Goal: Find specific page/section: Find specific page/section

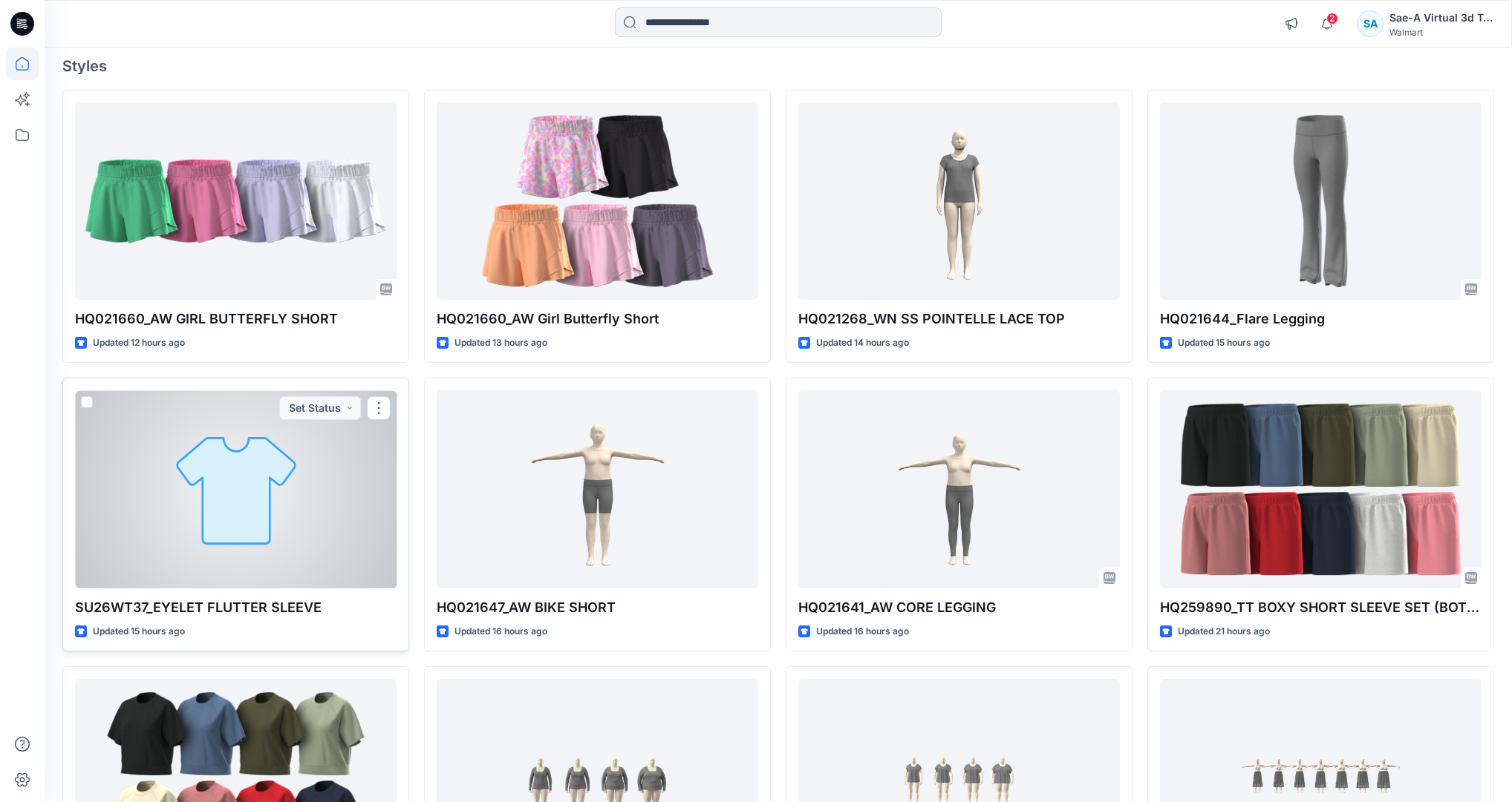
scroll to position [119, 0]
click at [243, 503] on div at bounding box center [236, 488] width 321 height 197
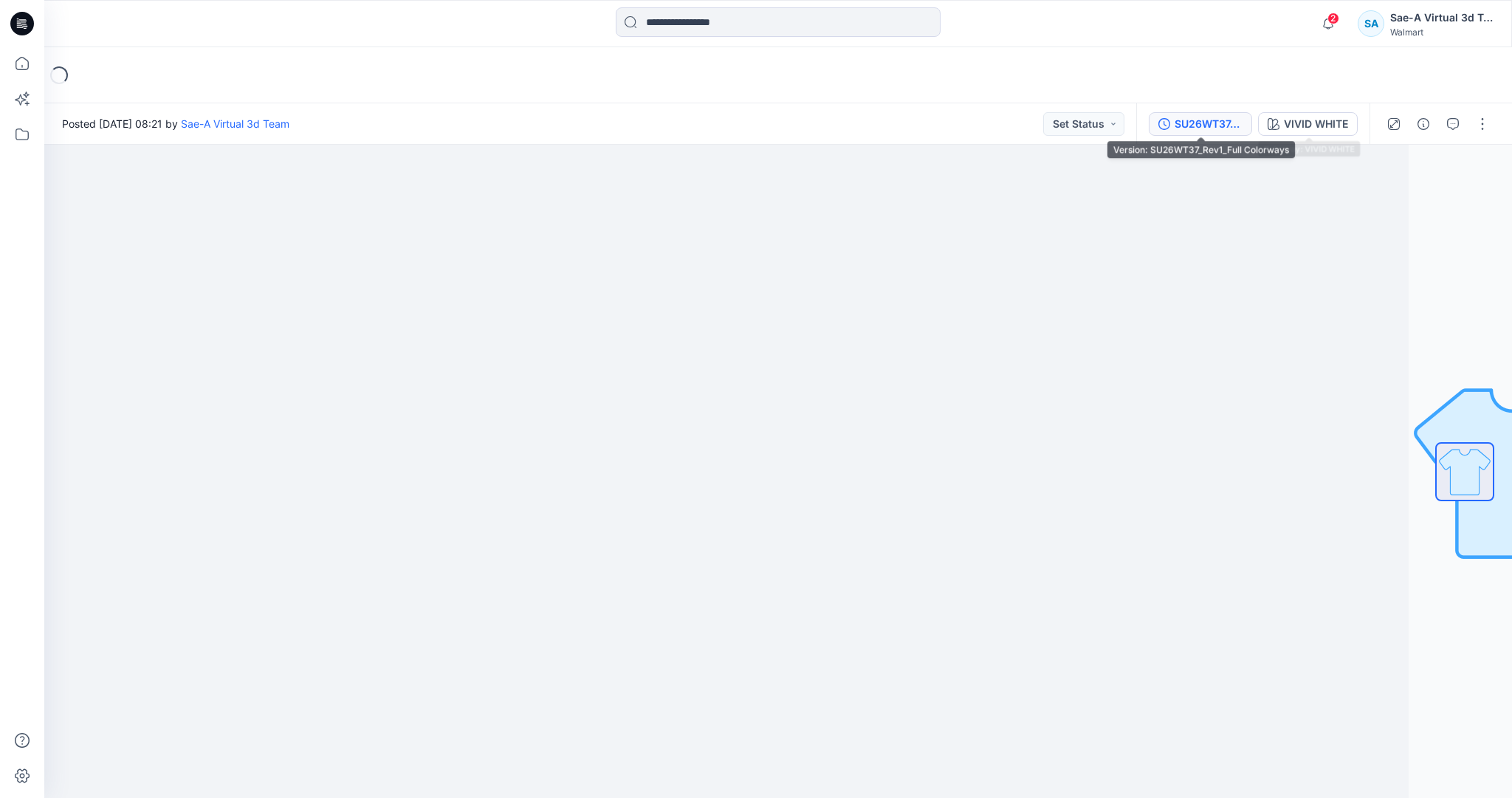
click at [1187, 121] on div "SU26WT37_Rev1_Full Colorways" at bounding box center [1208, 123] width 68 height 16
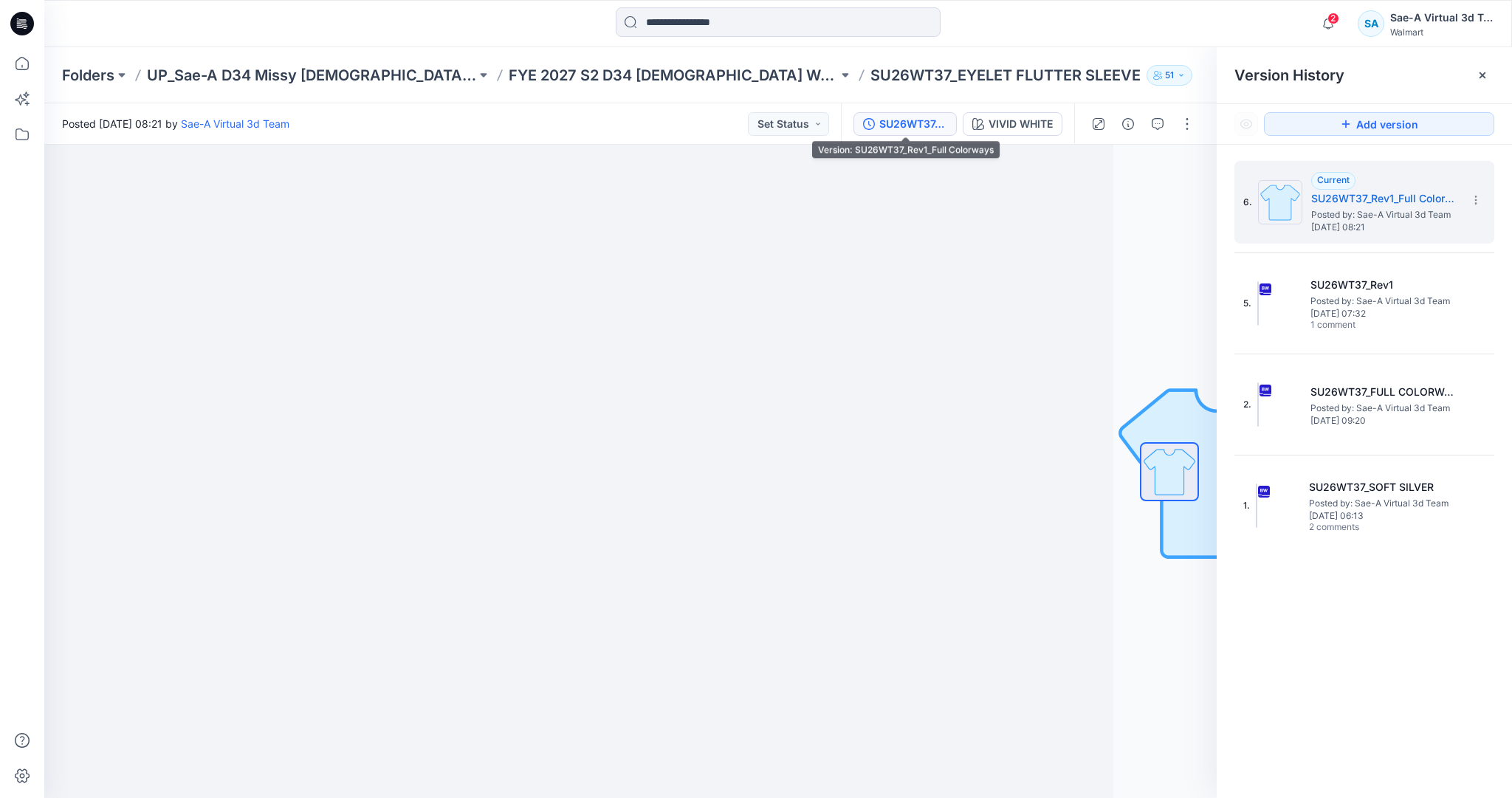
click at [913, 128] on div "SU26WT37_Rev1_Full Colorways" at bounding box center [913, 123] width 68 height 16
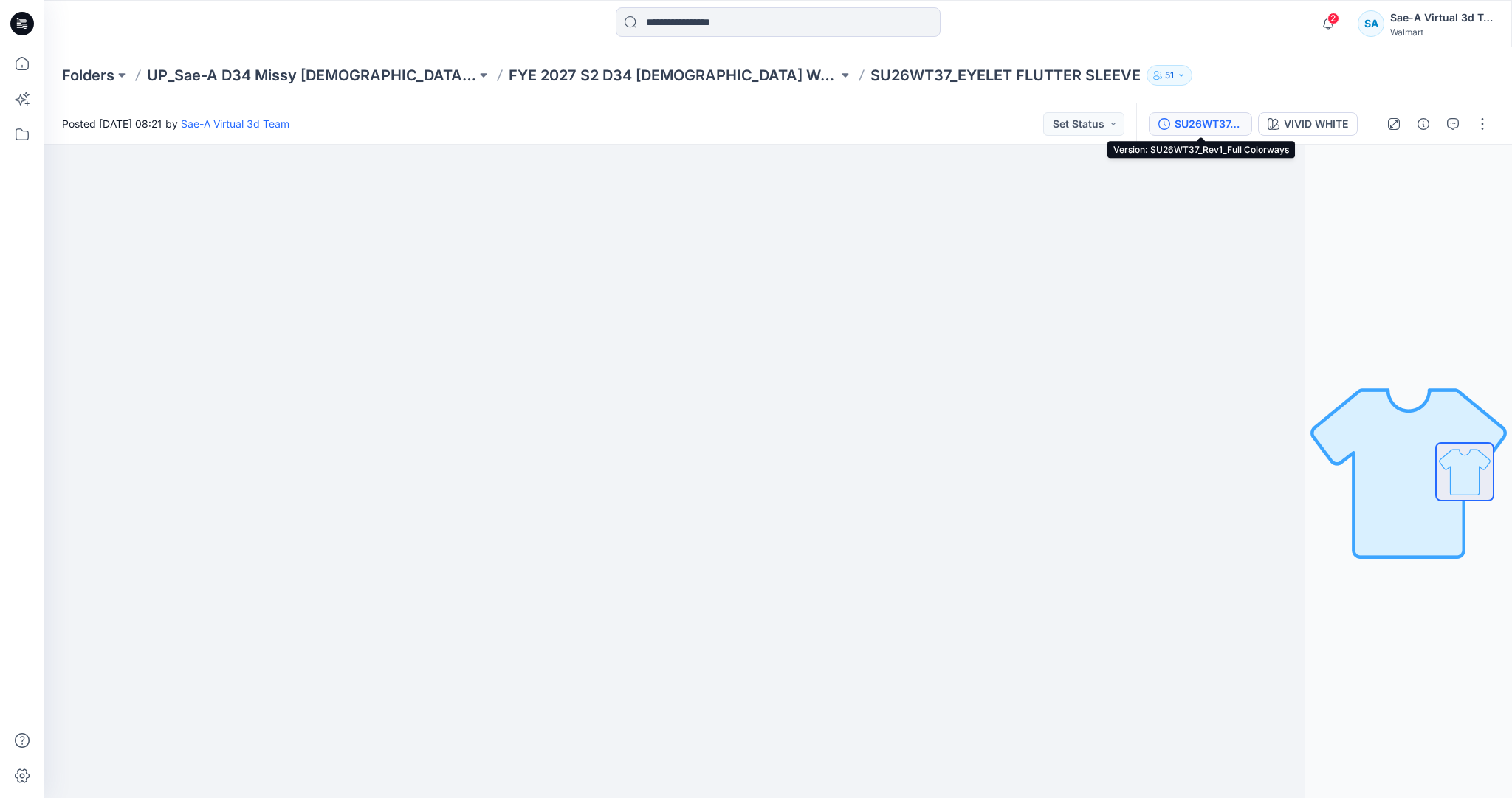
click at [1188, 130] on div "SU26WT37_Rev1_Full Colorways" at bounding box center [1208, 123] width 68 height 16
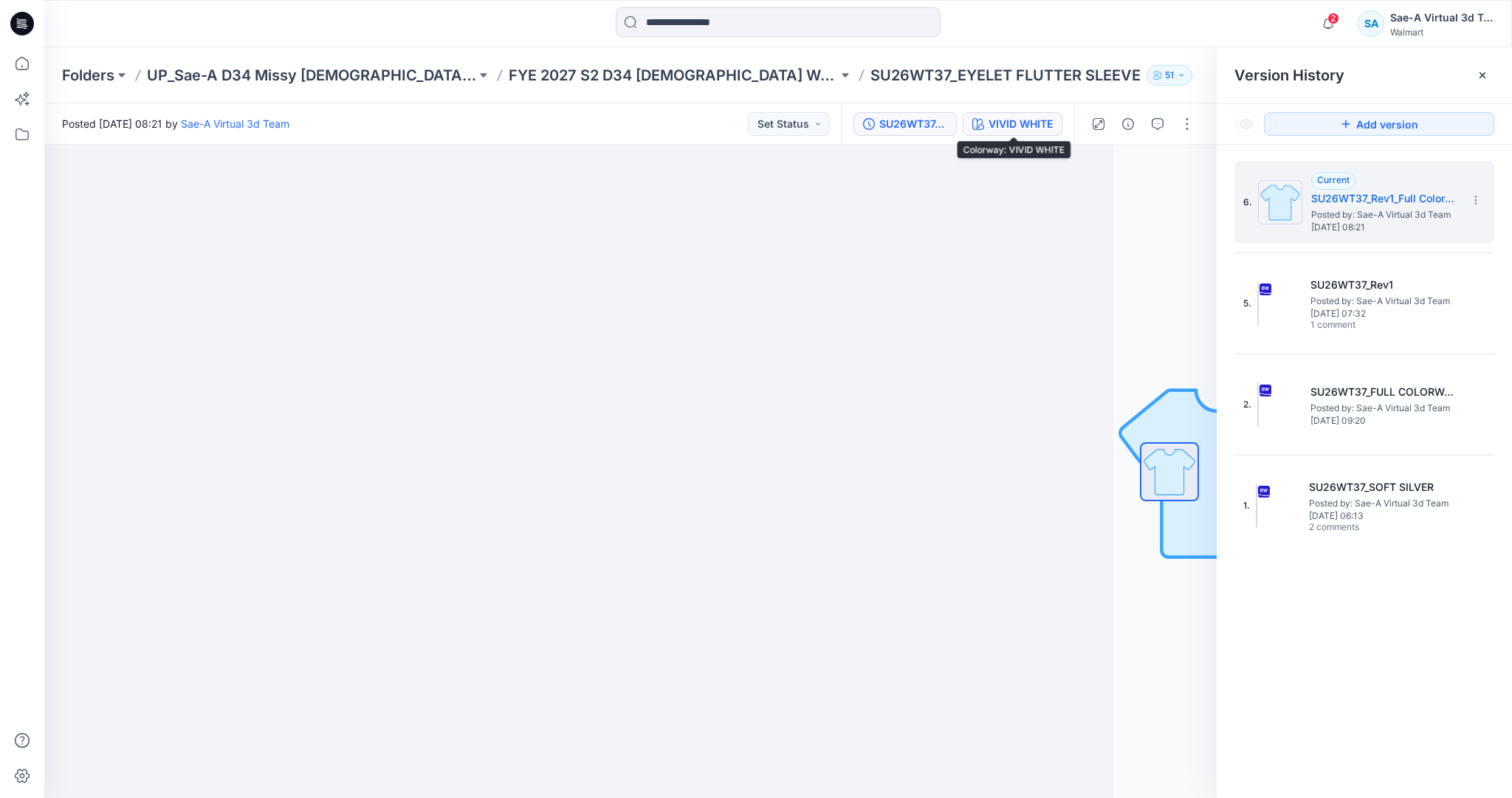
click at [1011, 130] on div "VIVID WHITE" at bounding box center [1021, 123] width 65 height 16
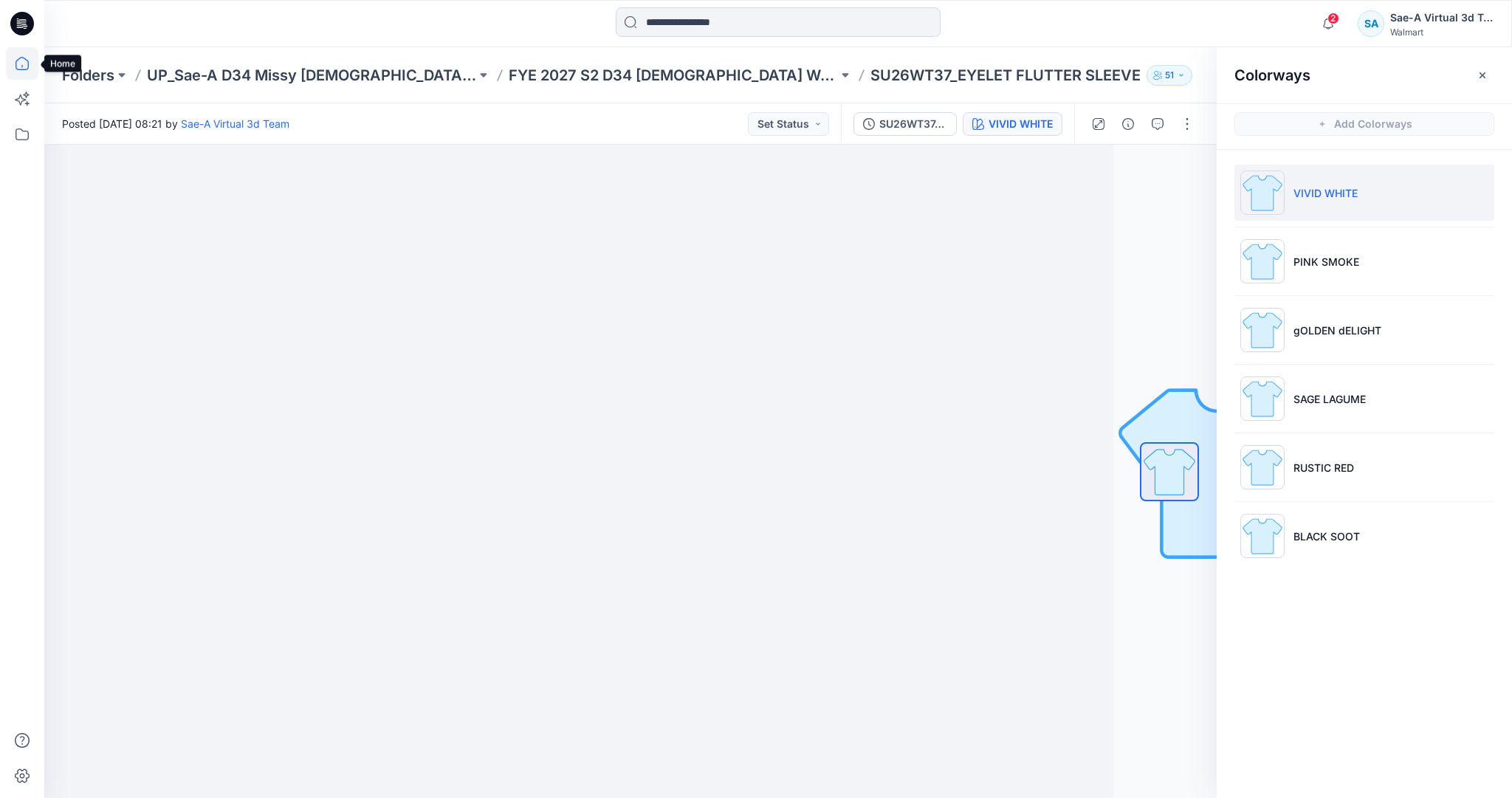
click at [19, 71] on icon at bounding box center [22, 64] width 32 height 32
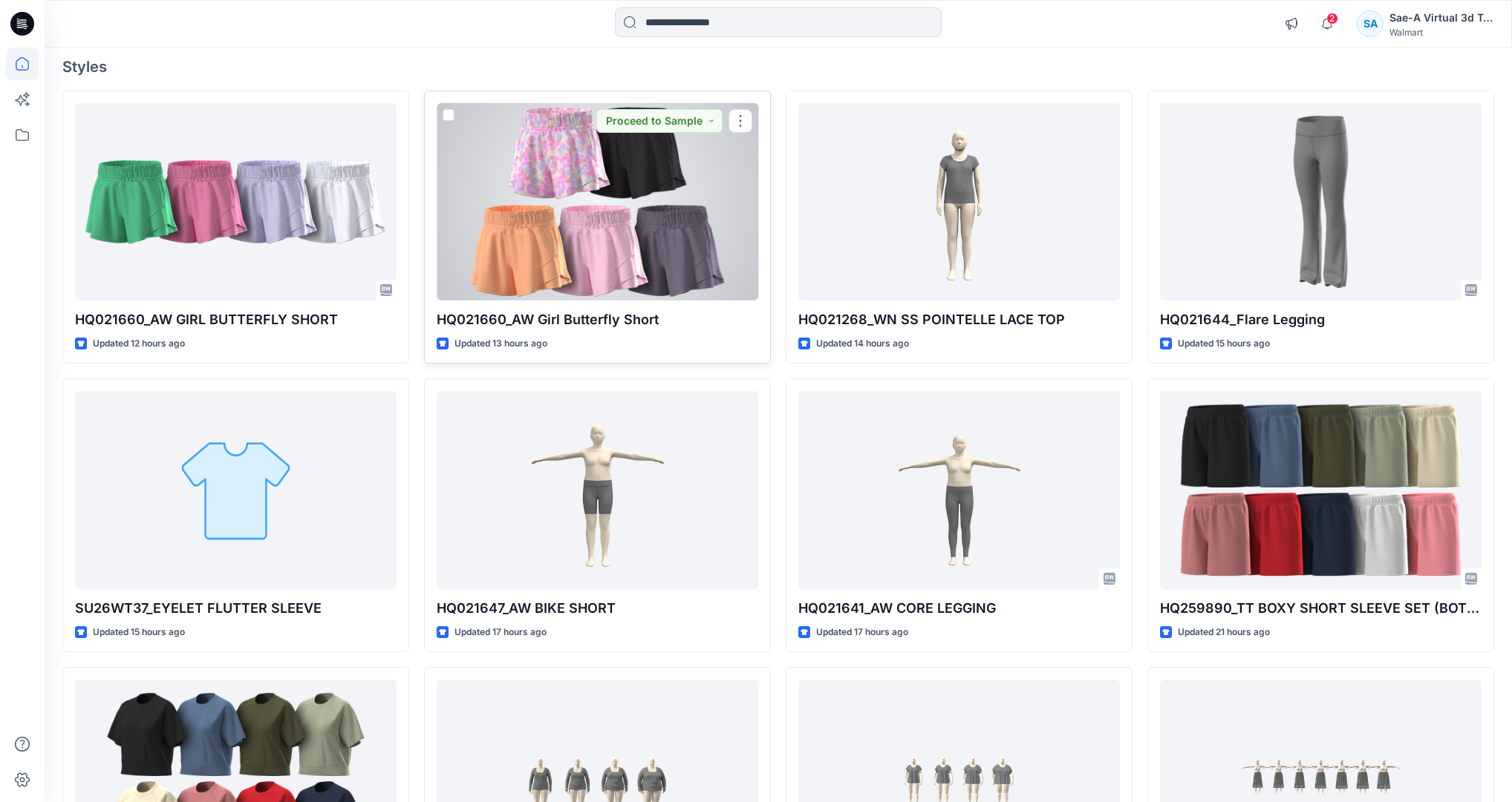
scroll to position [119, 0]
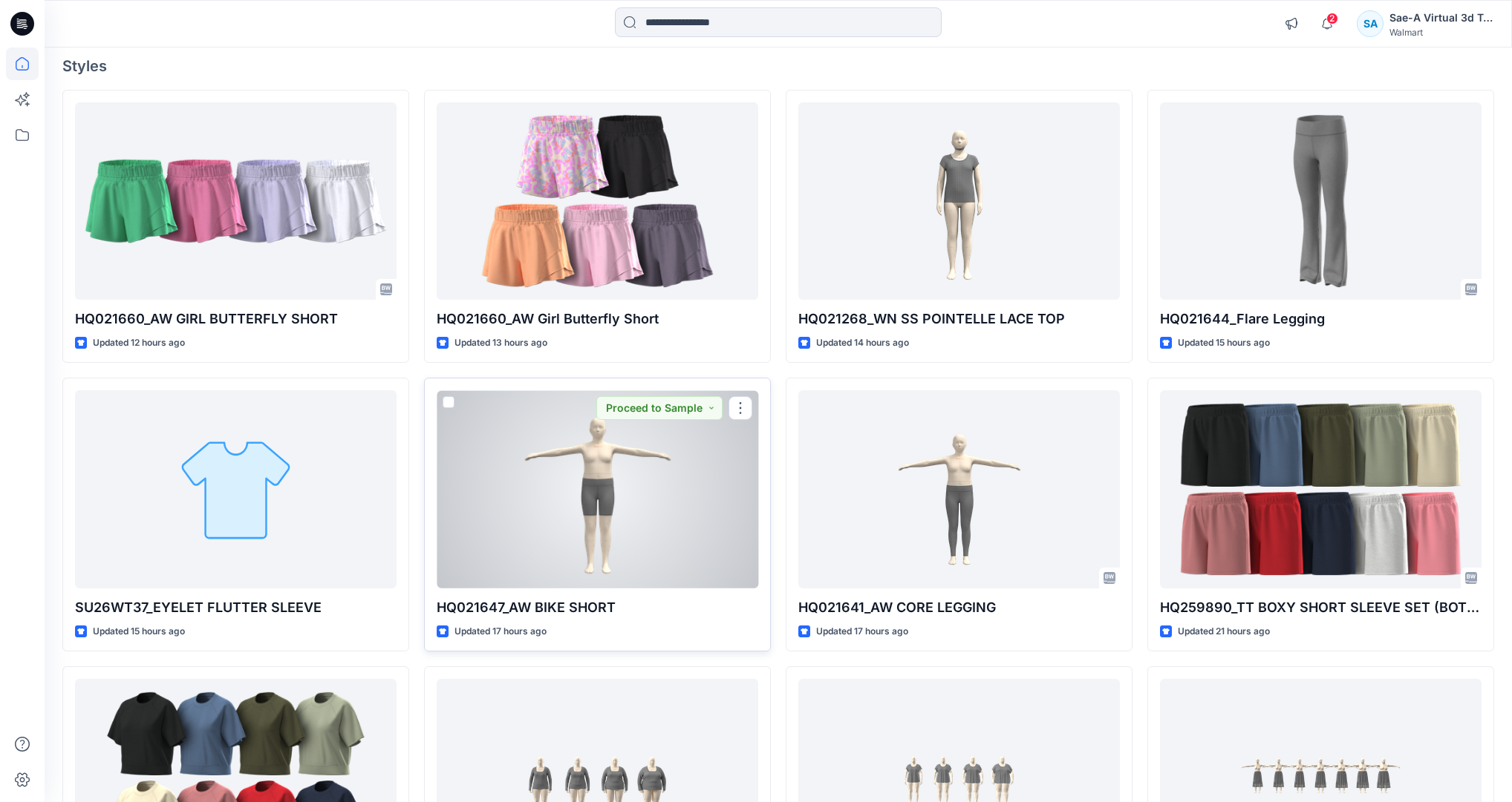
click at [632, 481] on div at bounding box center [597, 488] width 321 height 197
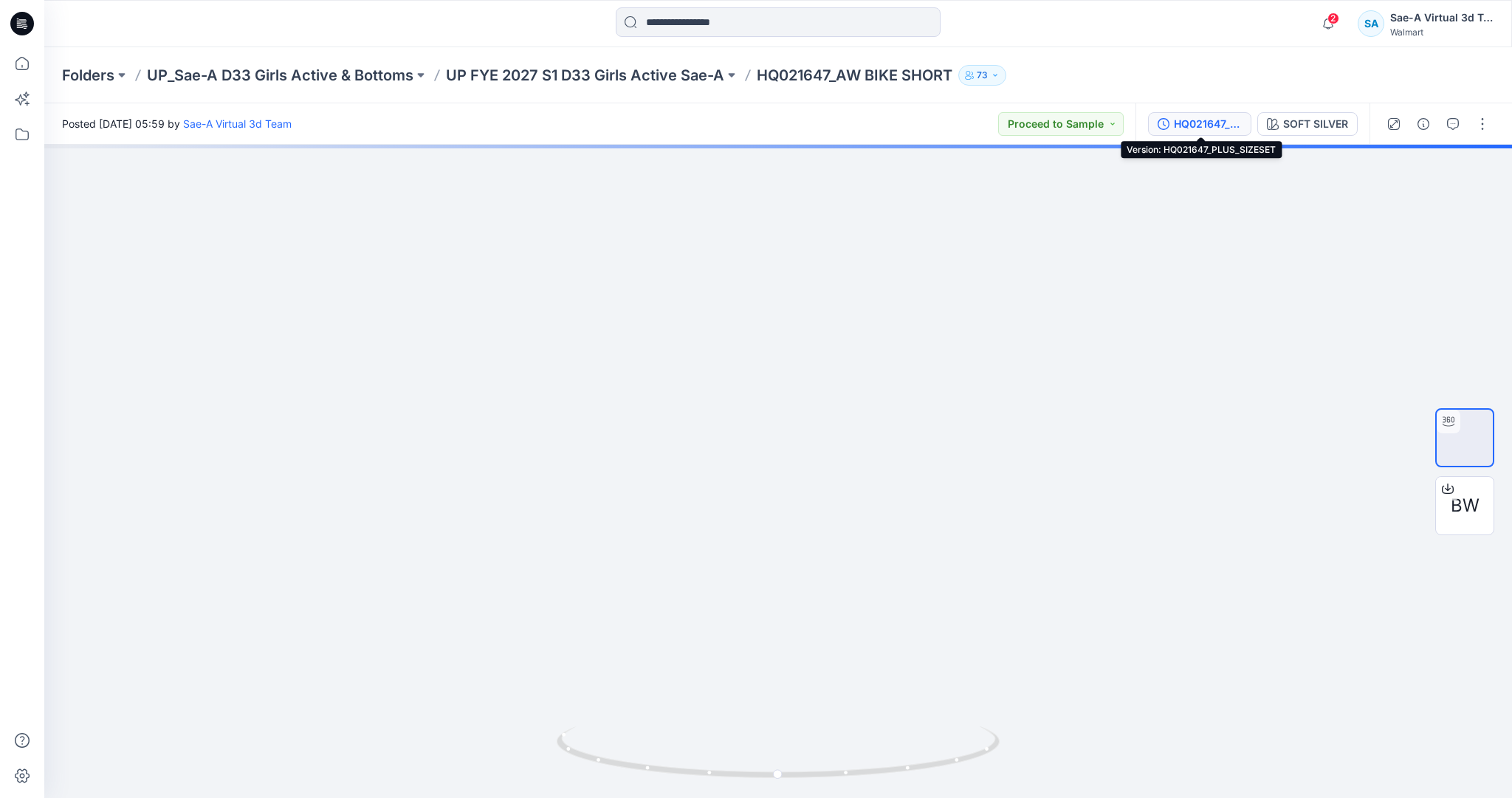
click at [1195, 124] on div "HQ021647_PLUS_SIZESET" at bounding box center [1208, 123] width 68 height 16
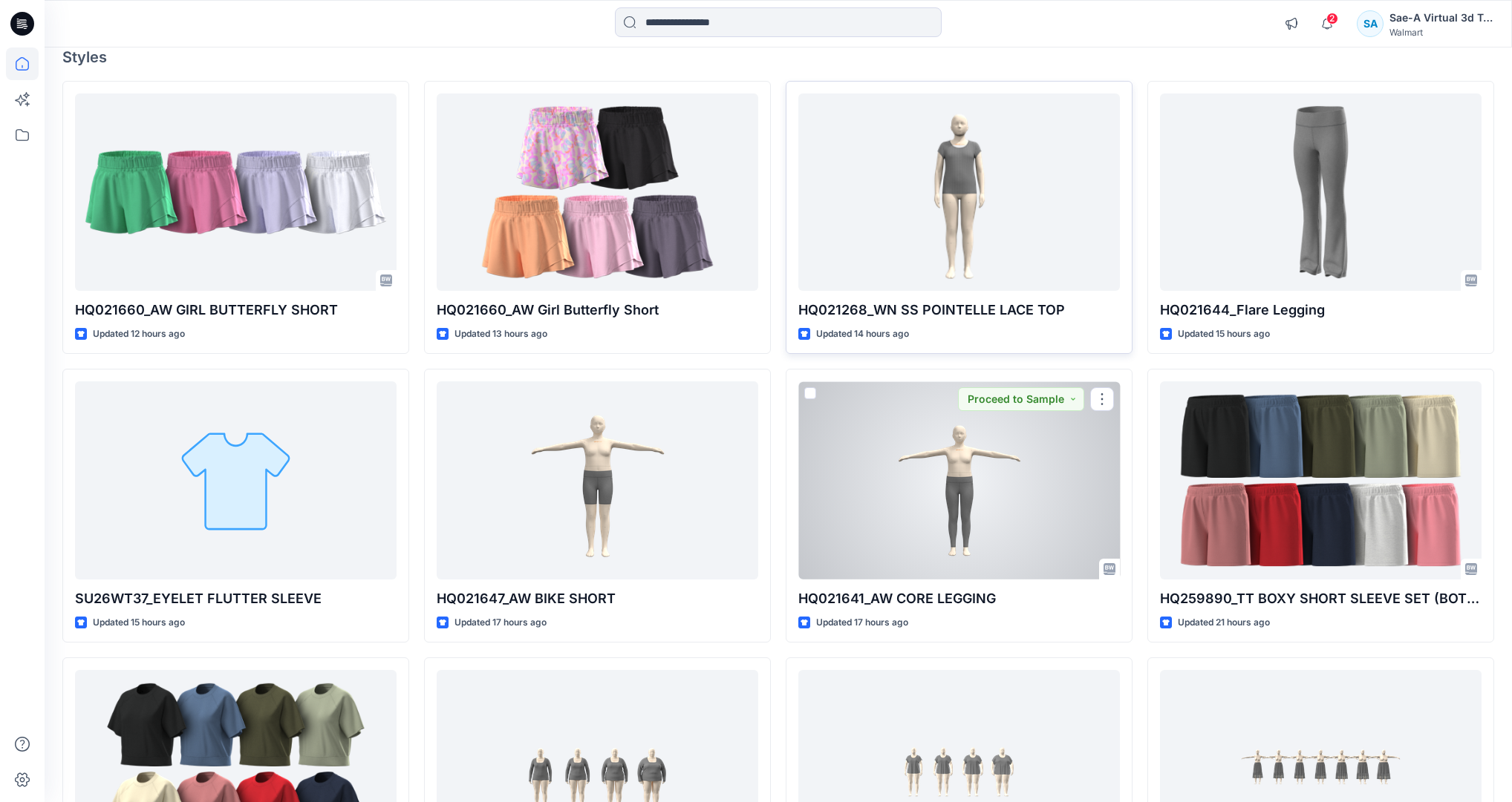
scroll to position [119, 0]
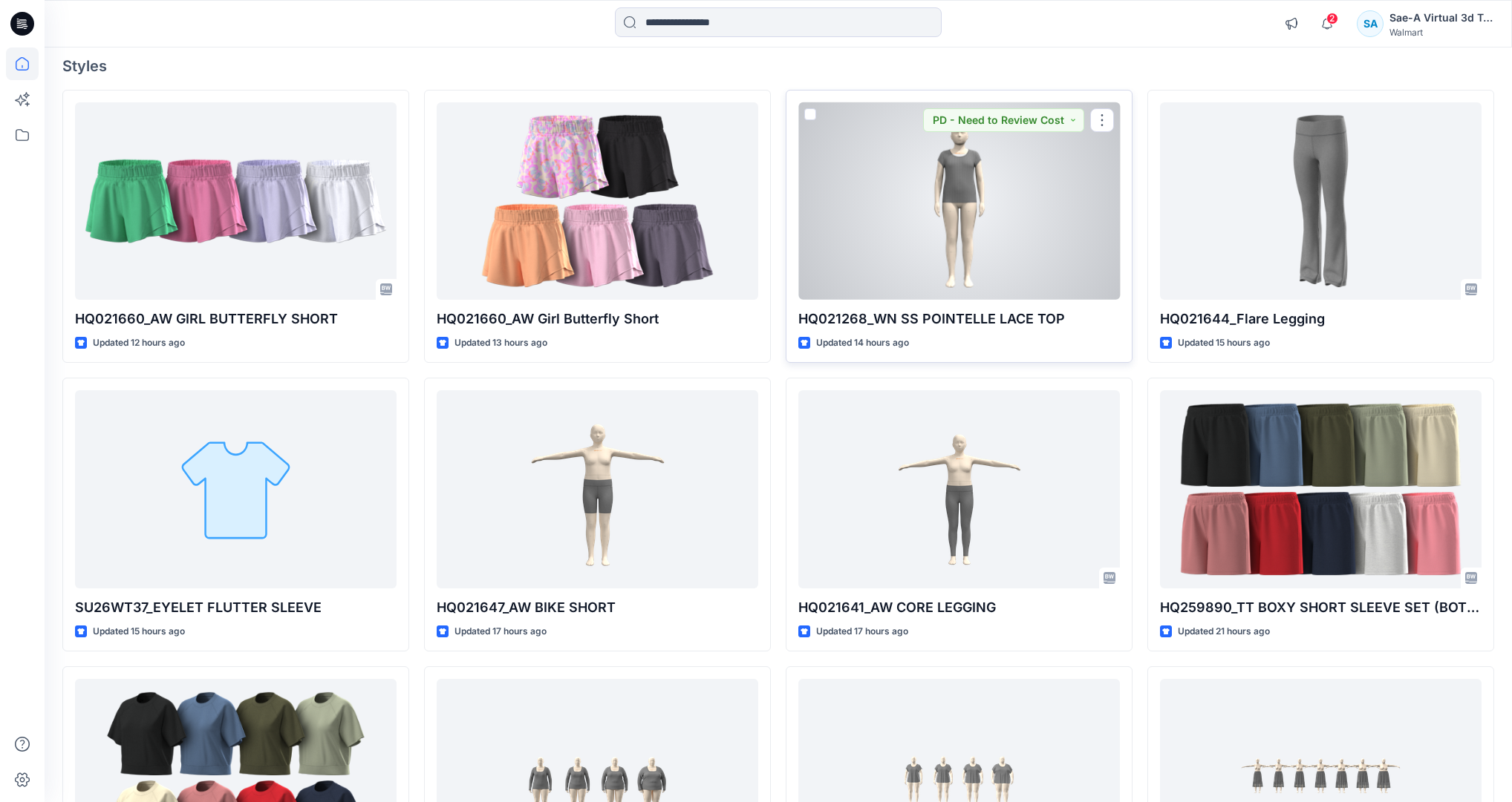
click at [921, 246] on div at bounding box center [959, 200] width 321 height 197
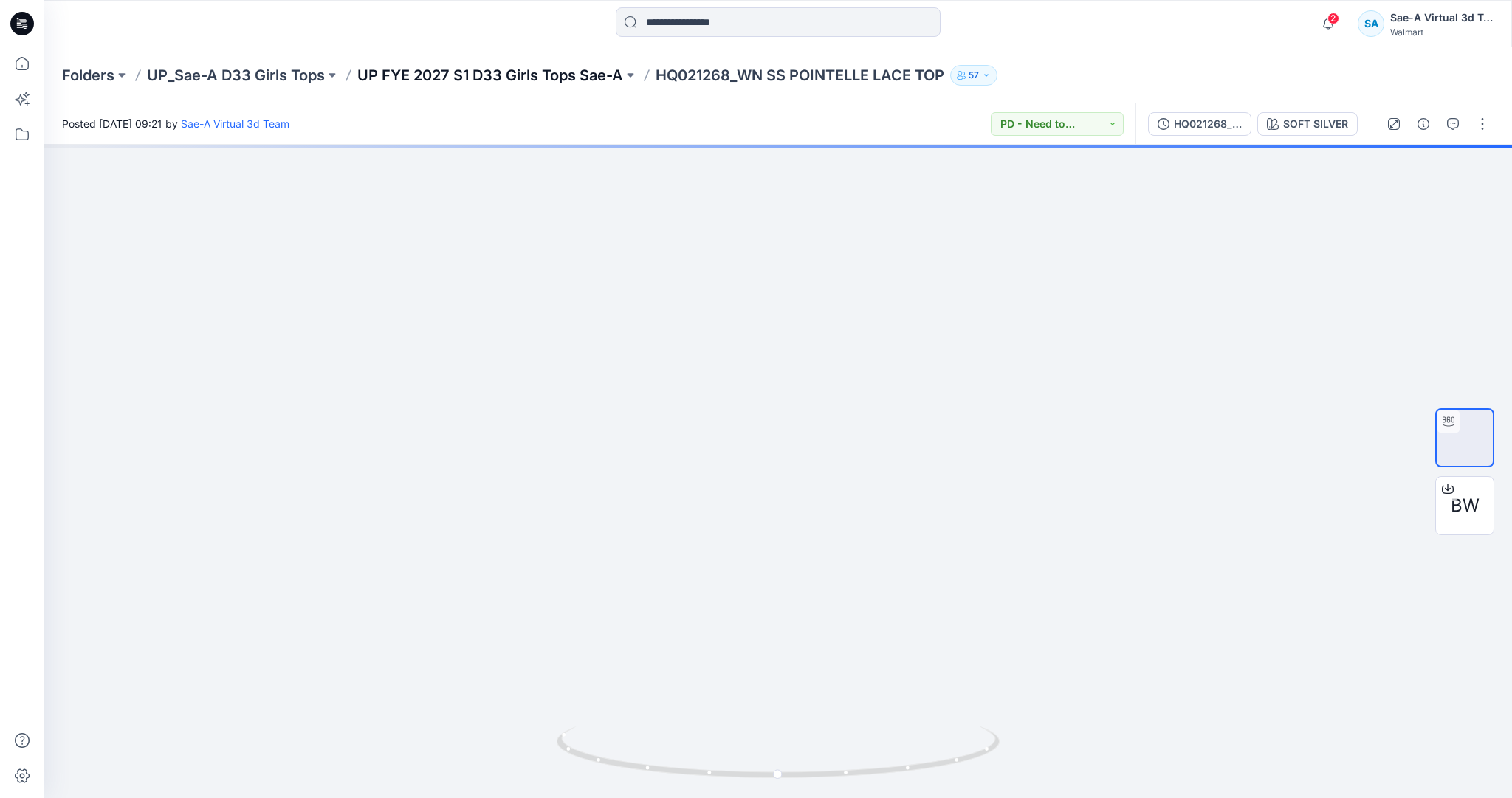
click at [588, 69] on p "UP FYE 2027 S1 D33 Girls Tops Sae-A" at bounding box center [490, 75] width 266 height 21
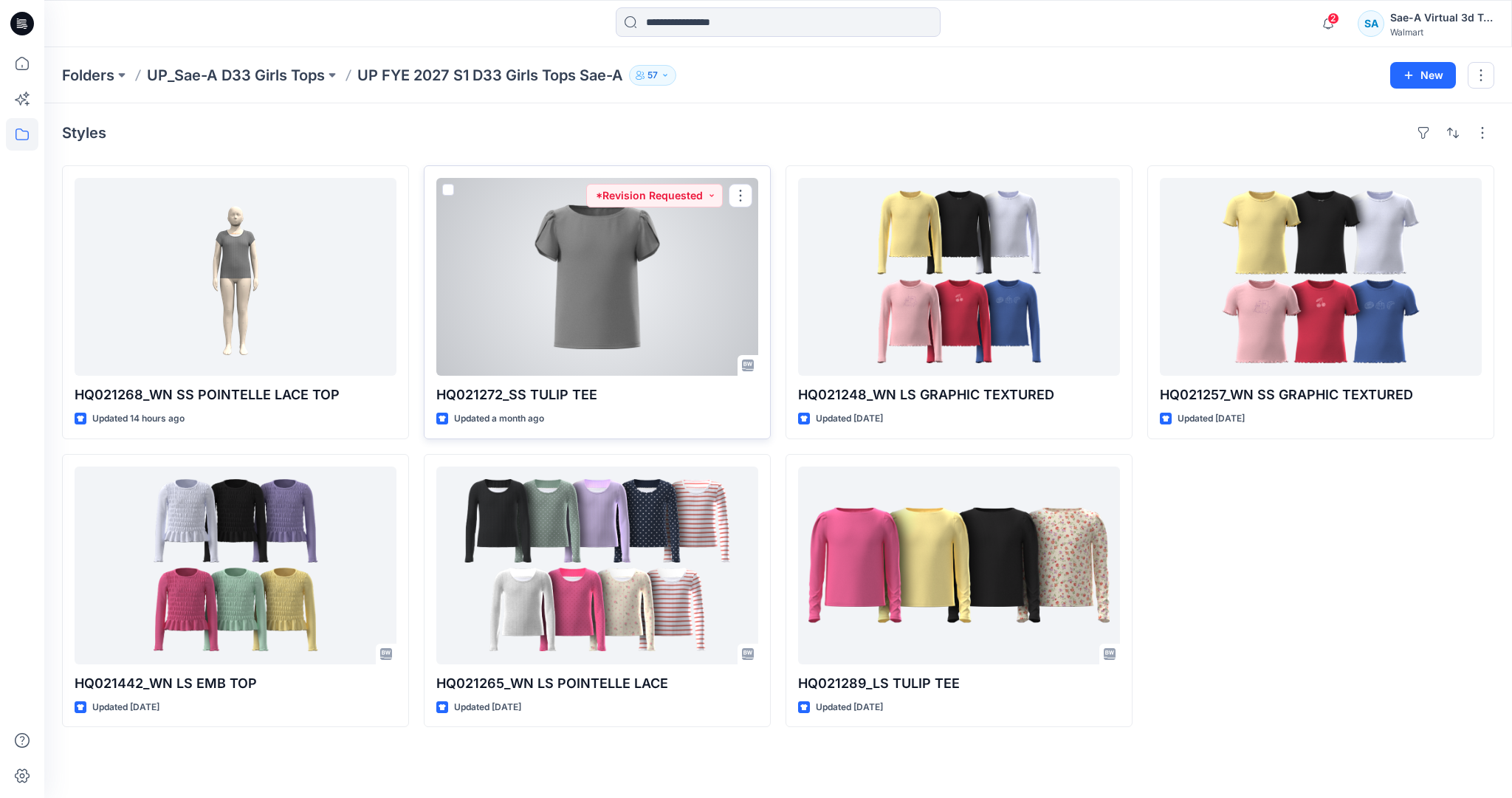
click at [555, 298] on div at bounding box center [597, 277] width 322 height 198
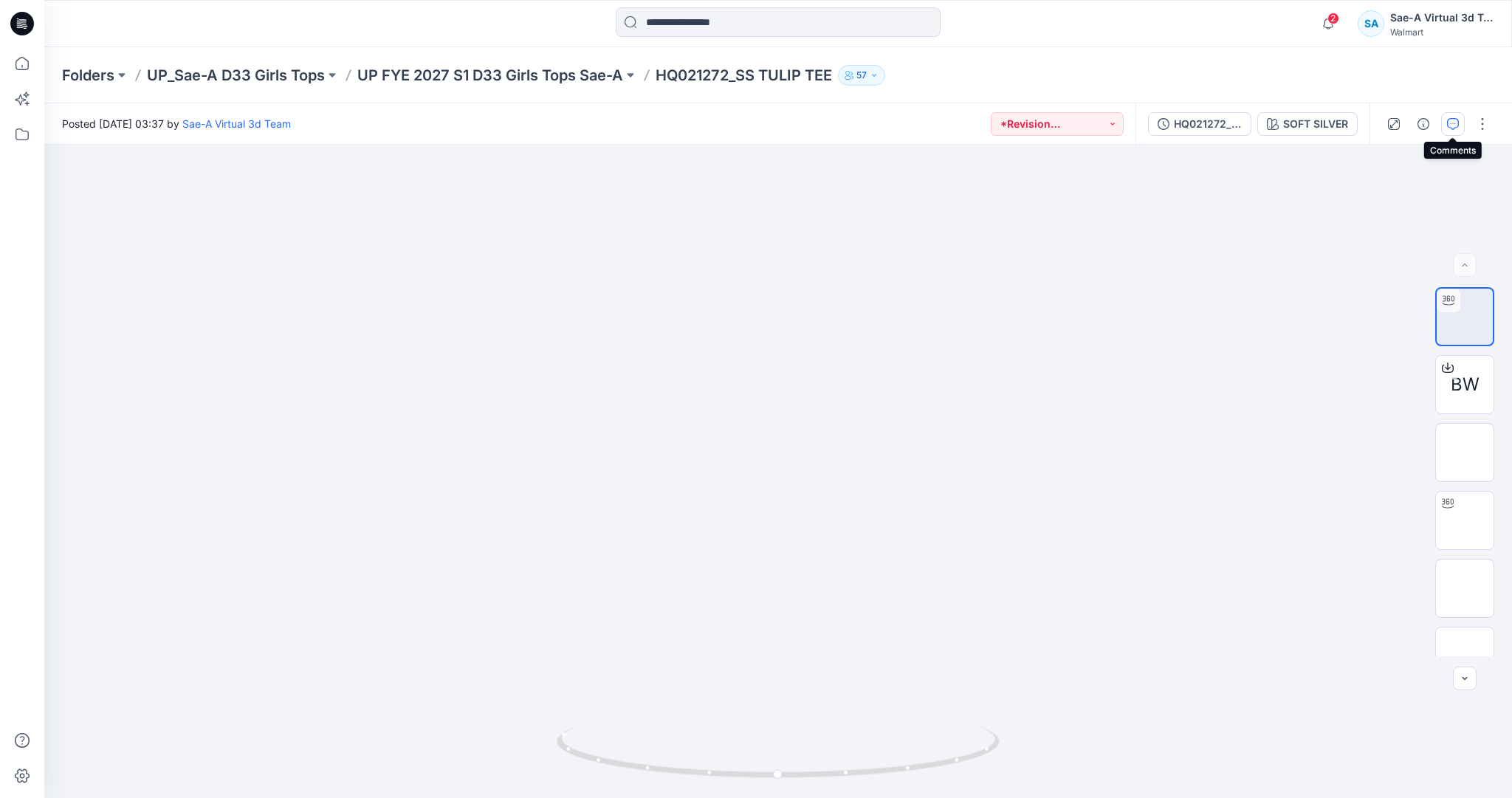
click at [1449, 121] on icon "button" at bounding box center [1452, 124] width 11 height 11
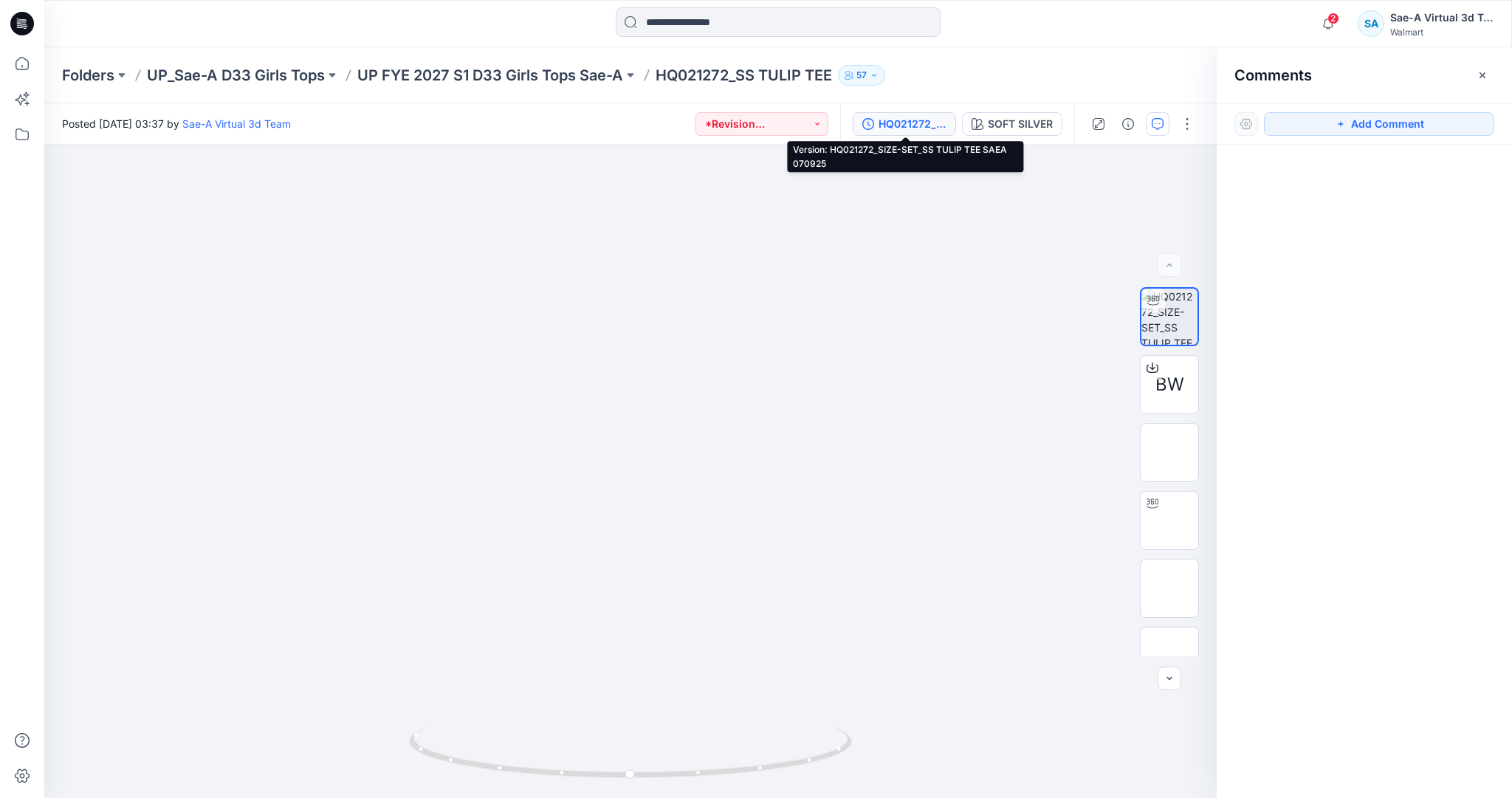
click at [926, 130] on div "HQ021272_SIZE-SET_SS TULIP TEE SAEA 070925" at bounding box center [913, 123] width 68 height 16
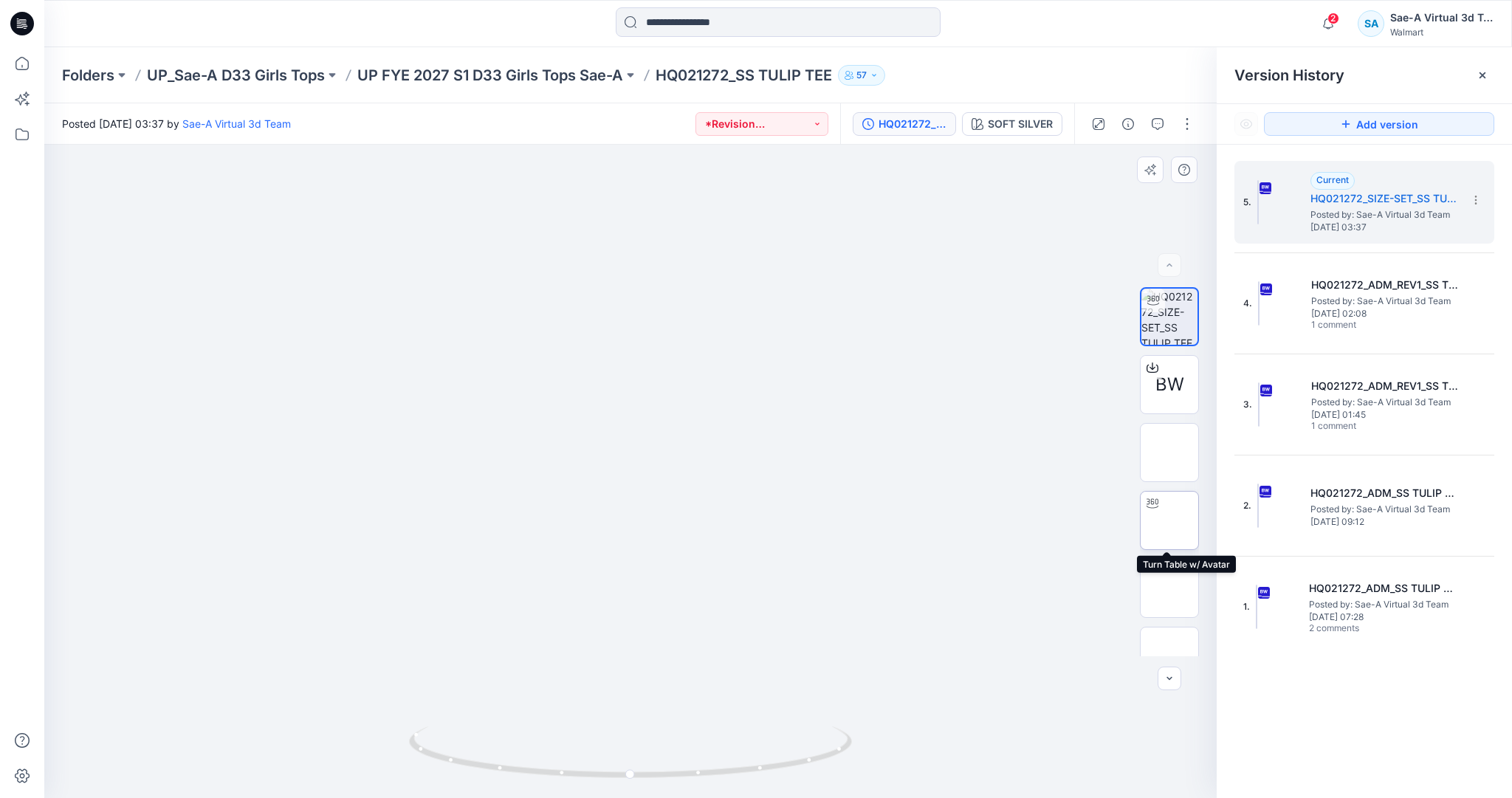
click at [1170, 521] on img at bounding box center [1170, 521] width 0 height 0
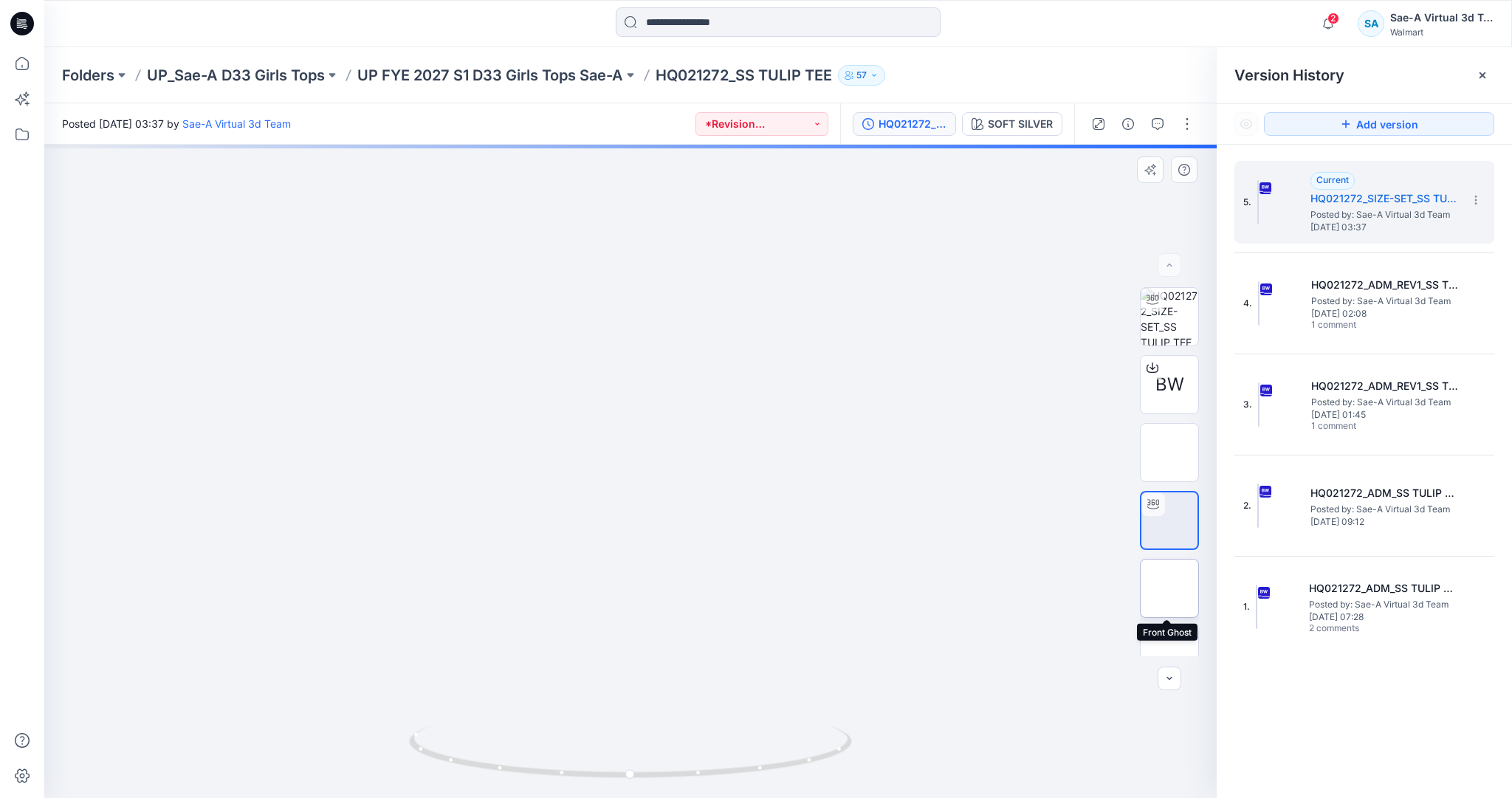
click at [1170, 588] on img at bounding box center [1170, 588] width 0 height 0
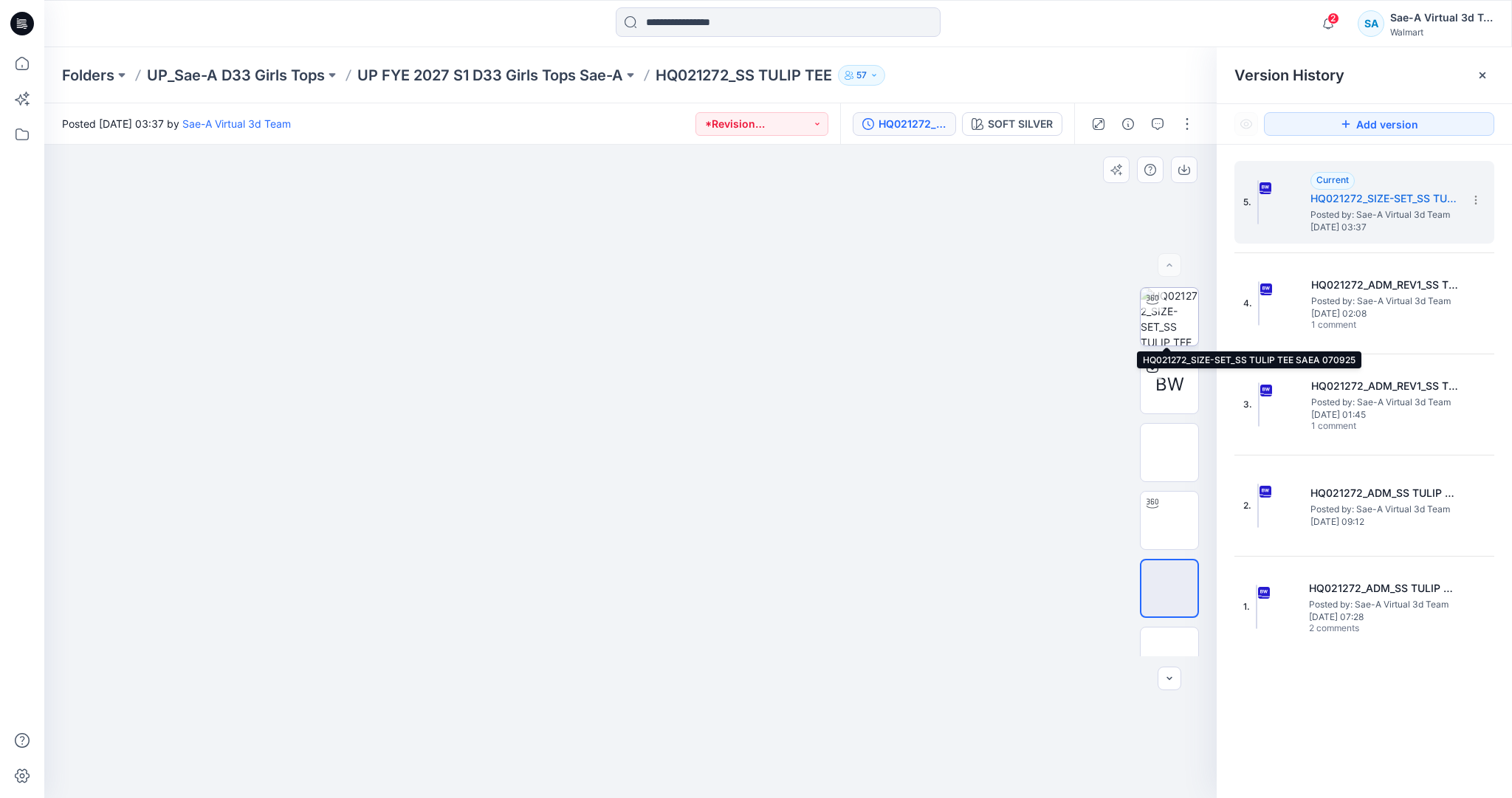
click at [1173, 319] on img at bounding box center [1169, 317] width 58 height 58
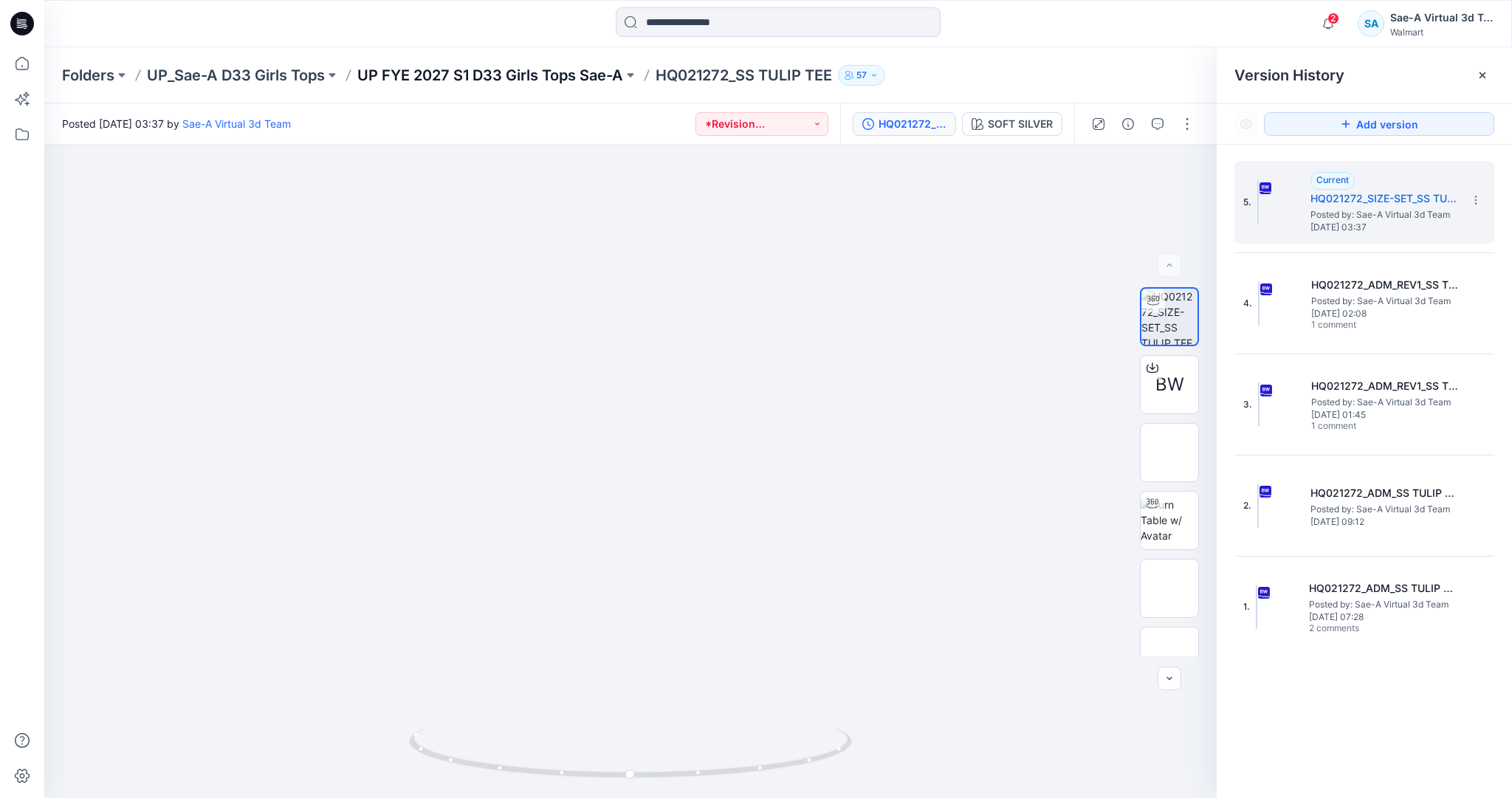
click at [516, 77] on p "UP FYE 2027 S1 D33 Girls Tops Sae-A" at bounding box center [490, 75] width 266 height 21
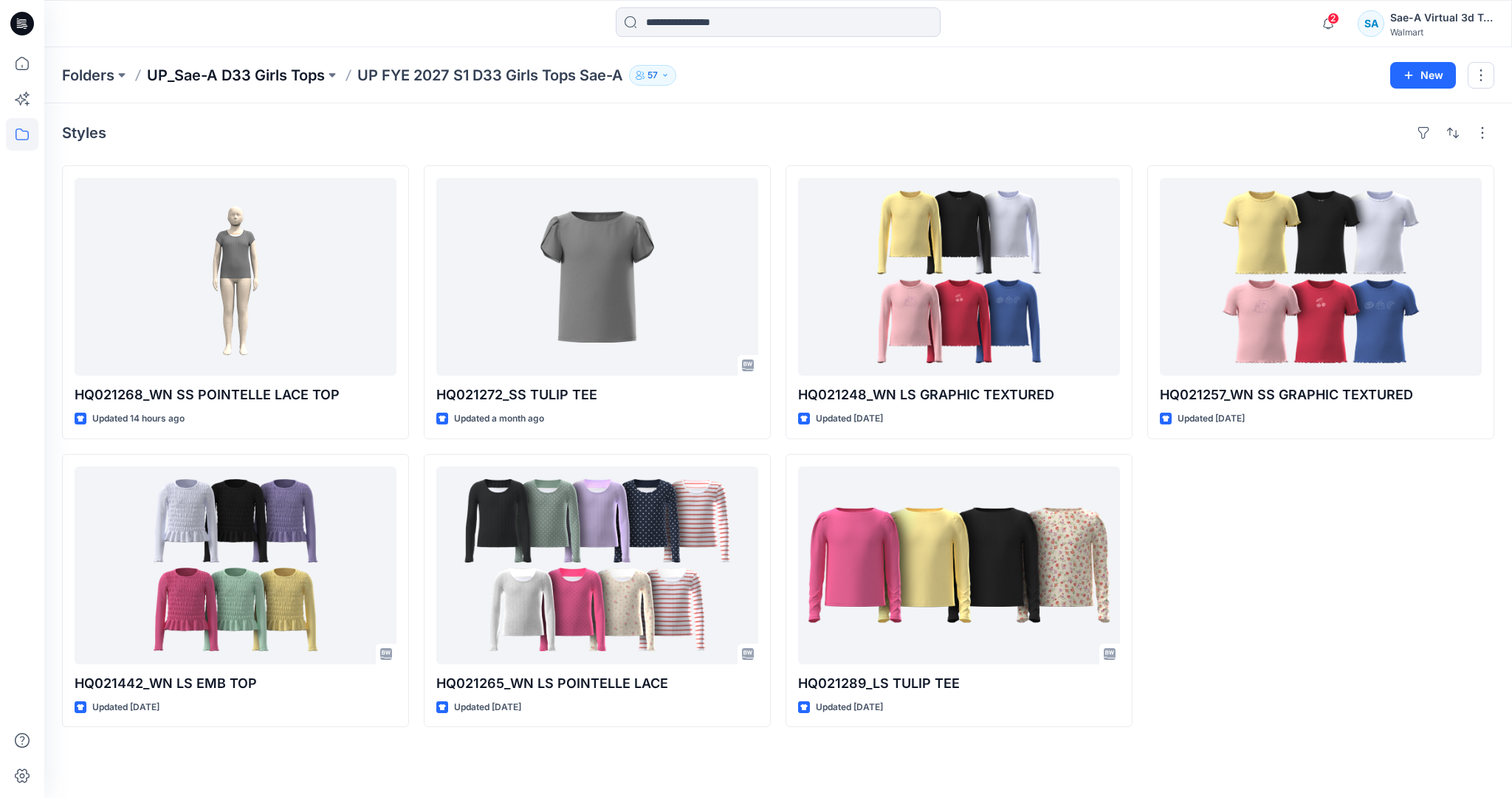
click at [278, 77] on p "UP_Sae-A D33 Girls Tops" at bounding box center [236, 75] width 178 height 21
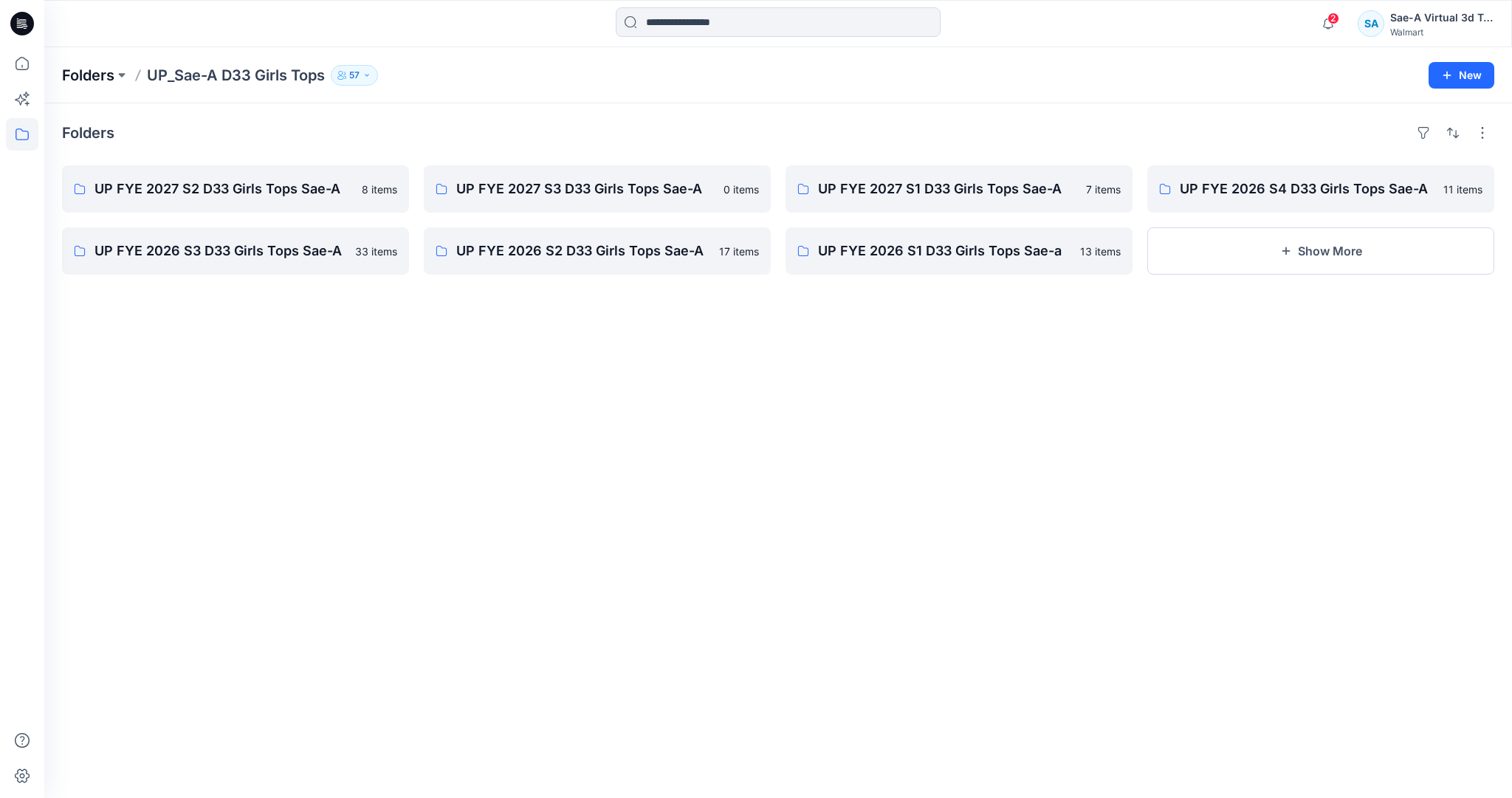
click at [109, 78] on p "Folders" at bounding box center [87, 75] width 52 height 21
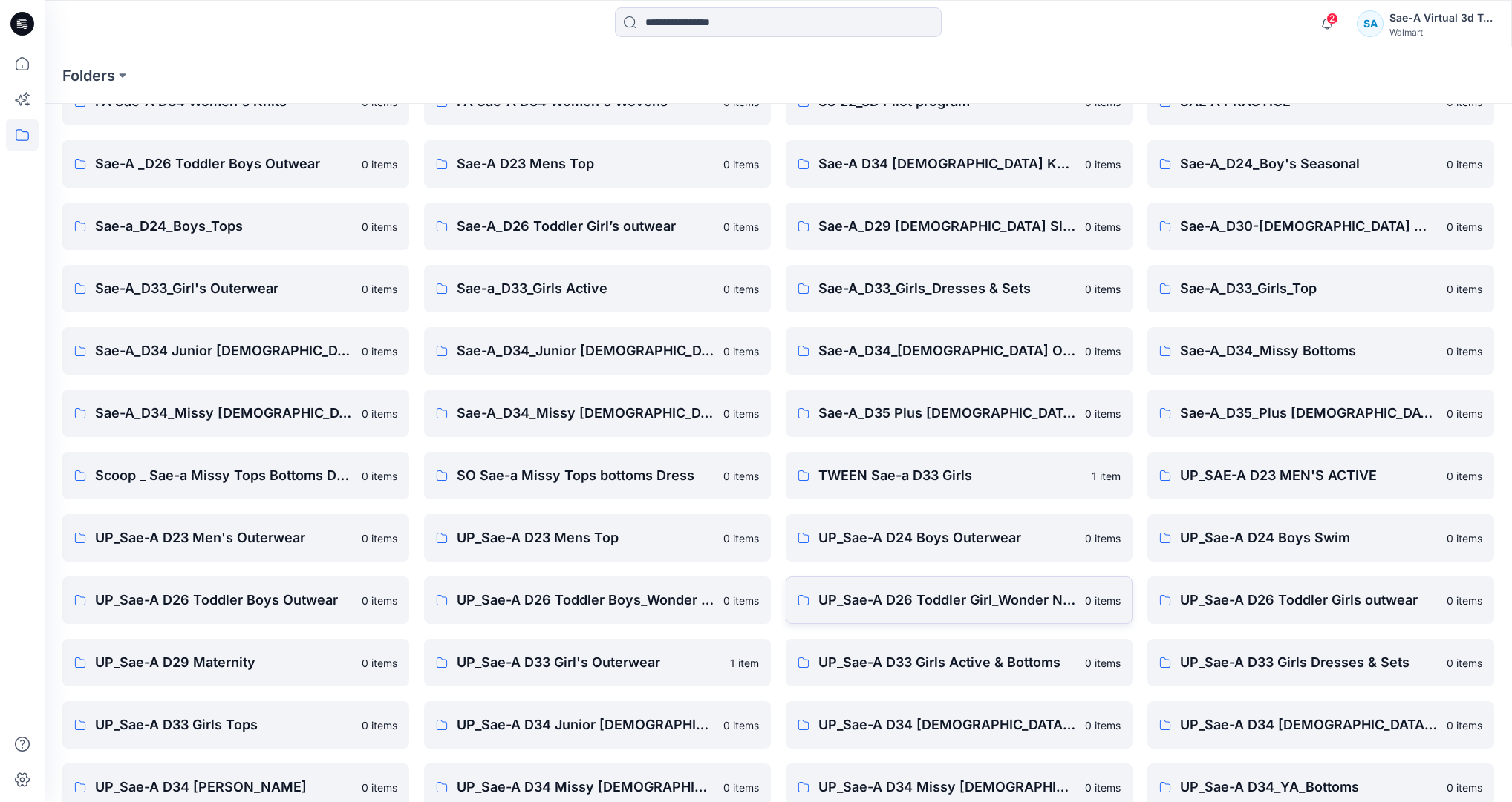
scroll to position [180, 0]
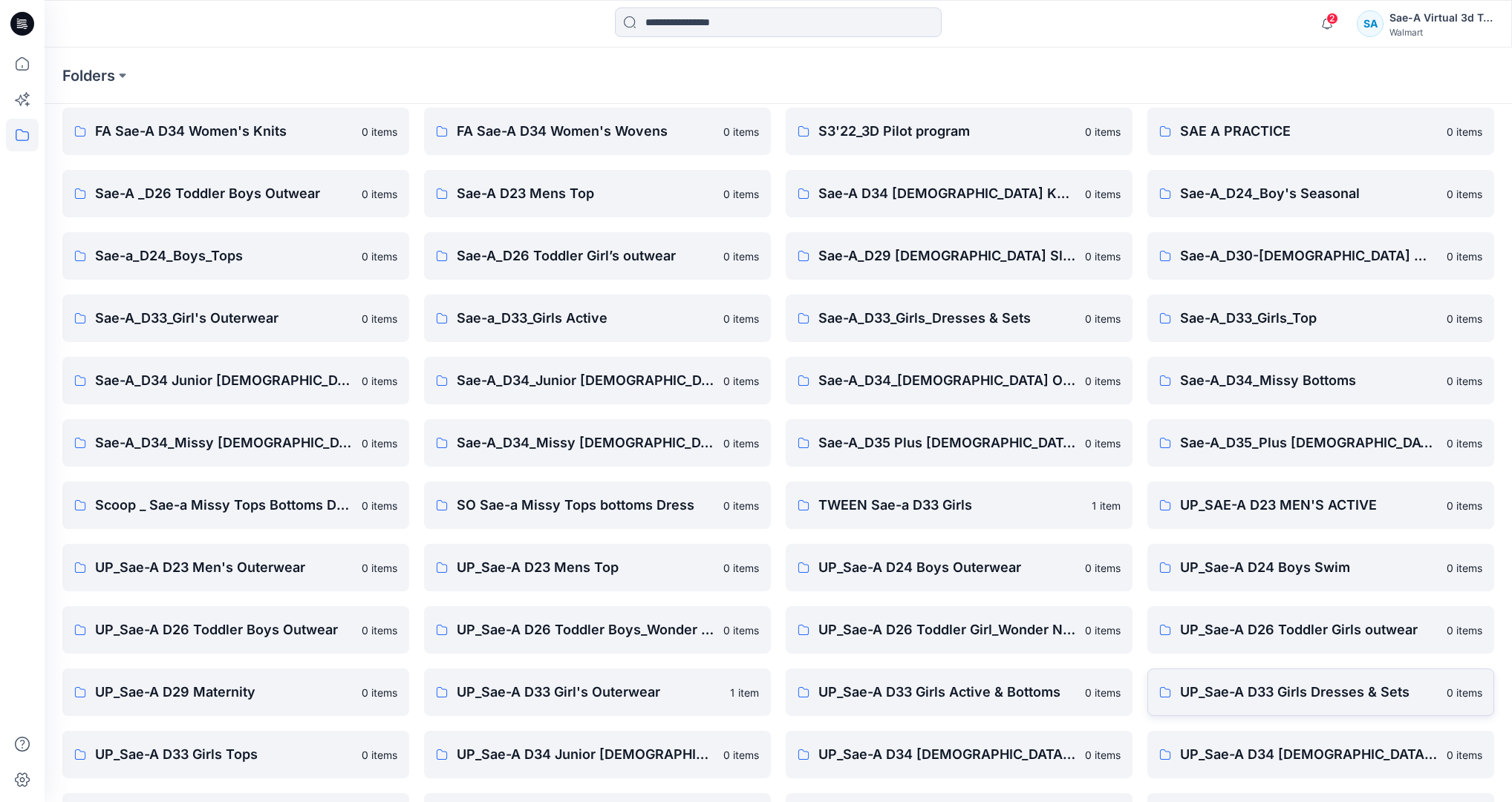
click at [1227, 686] on p "UP_Sae-A D33 Girls Dresses & Sets" at bounding box center [1309, 692] width 258 height 21
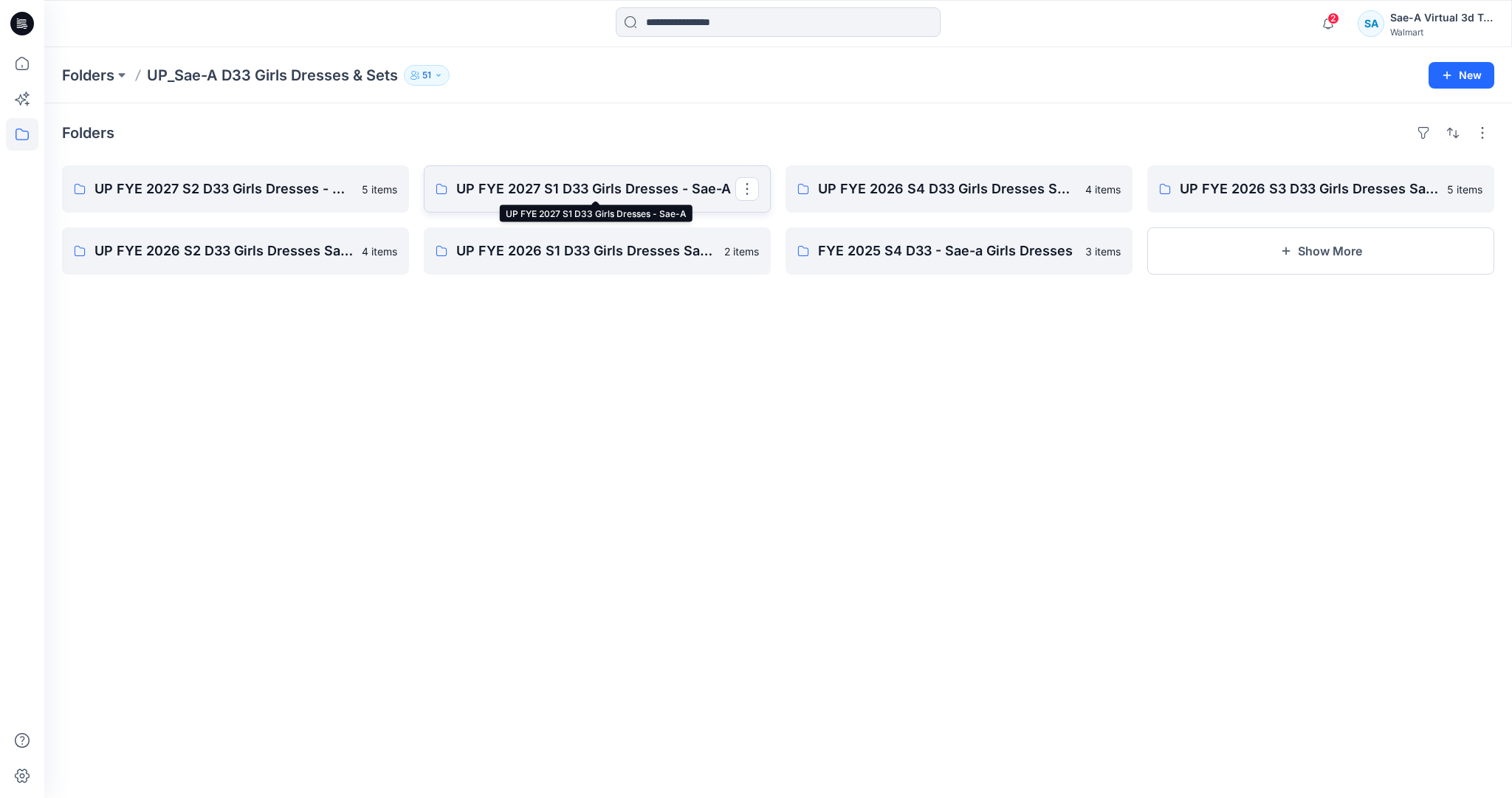
click at [673, 188] on p "UP FYE 2027 S1 D33 Girls Dresses - Sae-A" at bounding box center [596, 189] width 279 height 21
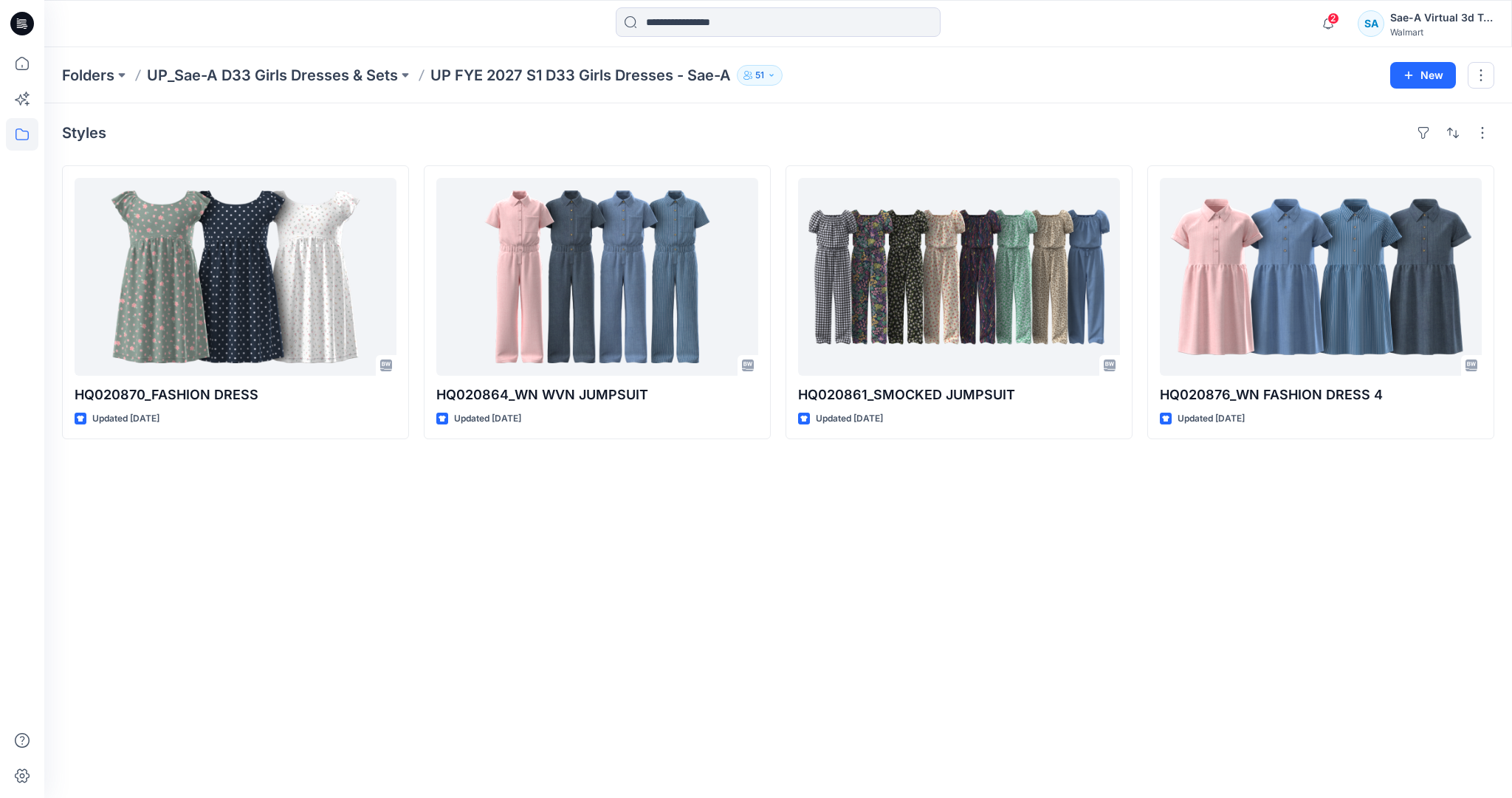
click at [358, 85] on div "Folders UP_Sae-A D33 Girls Dresses & Sets UP FYE 2027 S1 D33 Girls Dresses - Sa…" at bounding box center [778, 75] width 1467 height 56
click at [341, 75] on p "UP_Sae-A D33 Girls Dresses & Sets" at bounding box center [272, 75] width 251 height 21
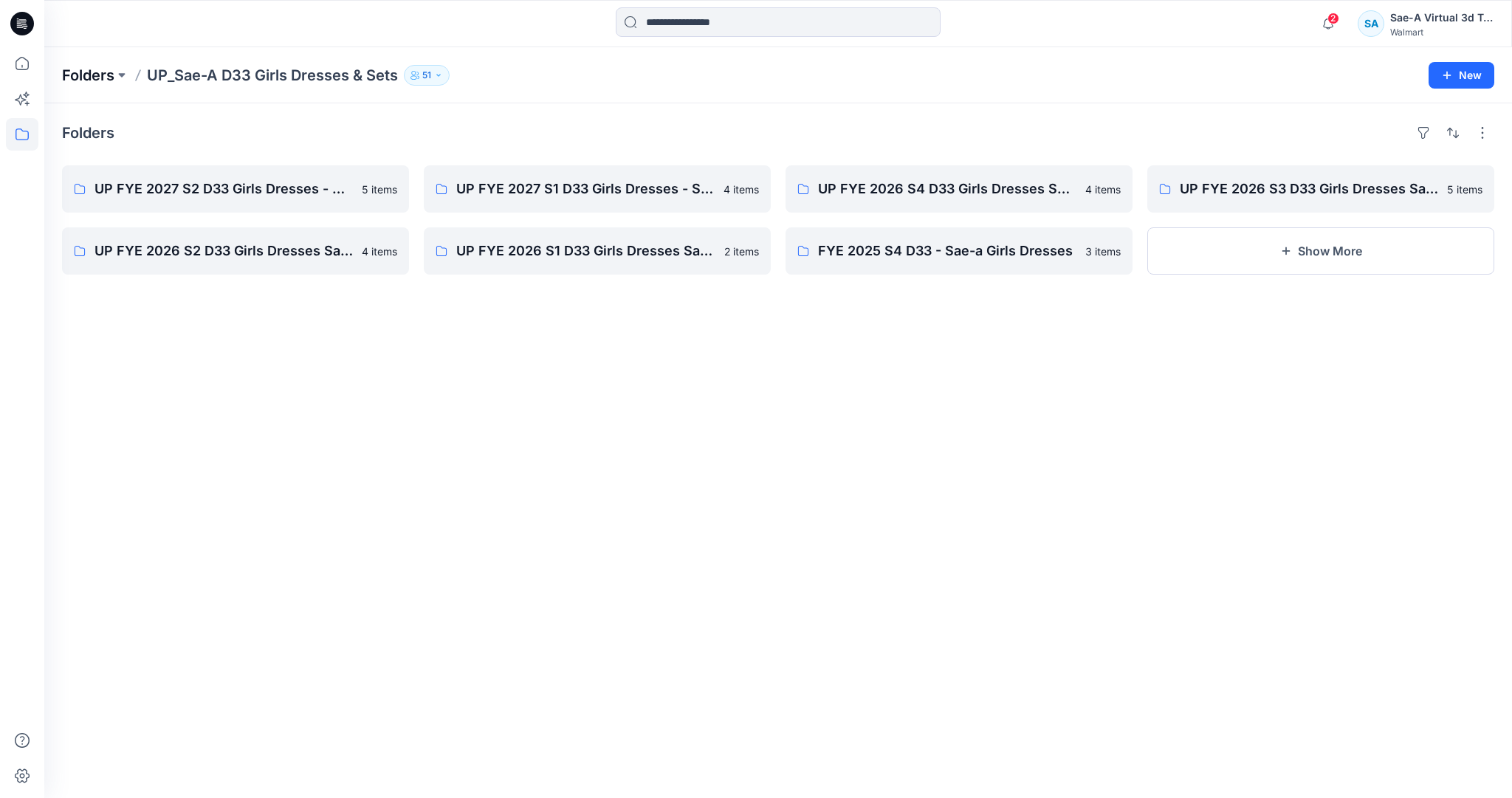
click at [103, 79] on p "Folders" at bounding box center [87, 75] width 52 height 21
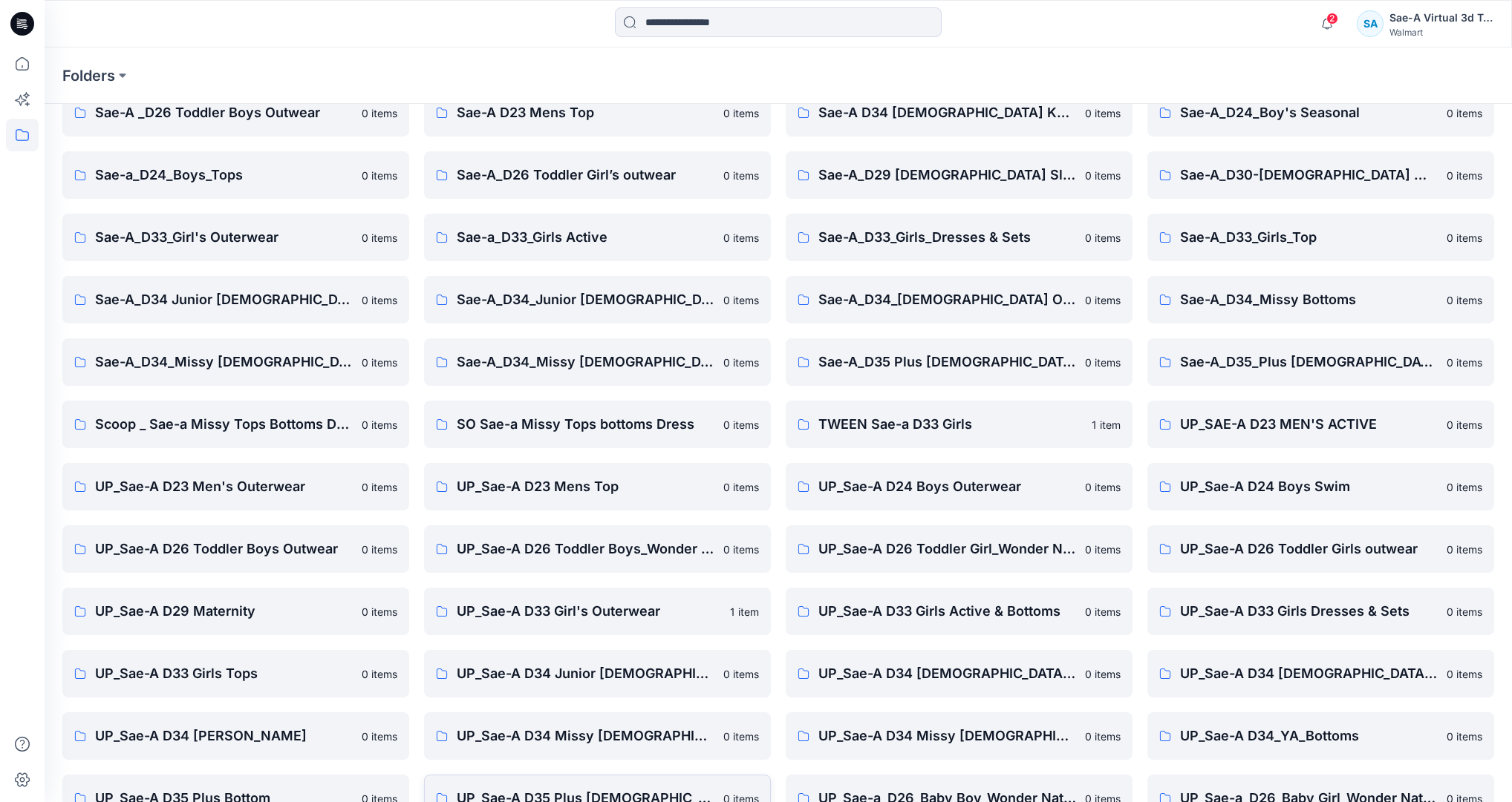
scroll to position [299, 0]
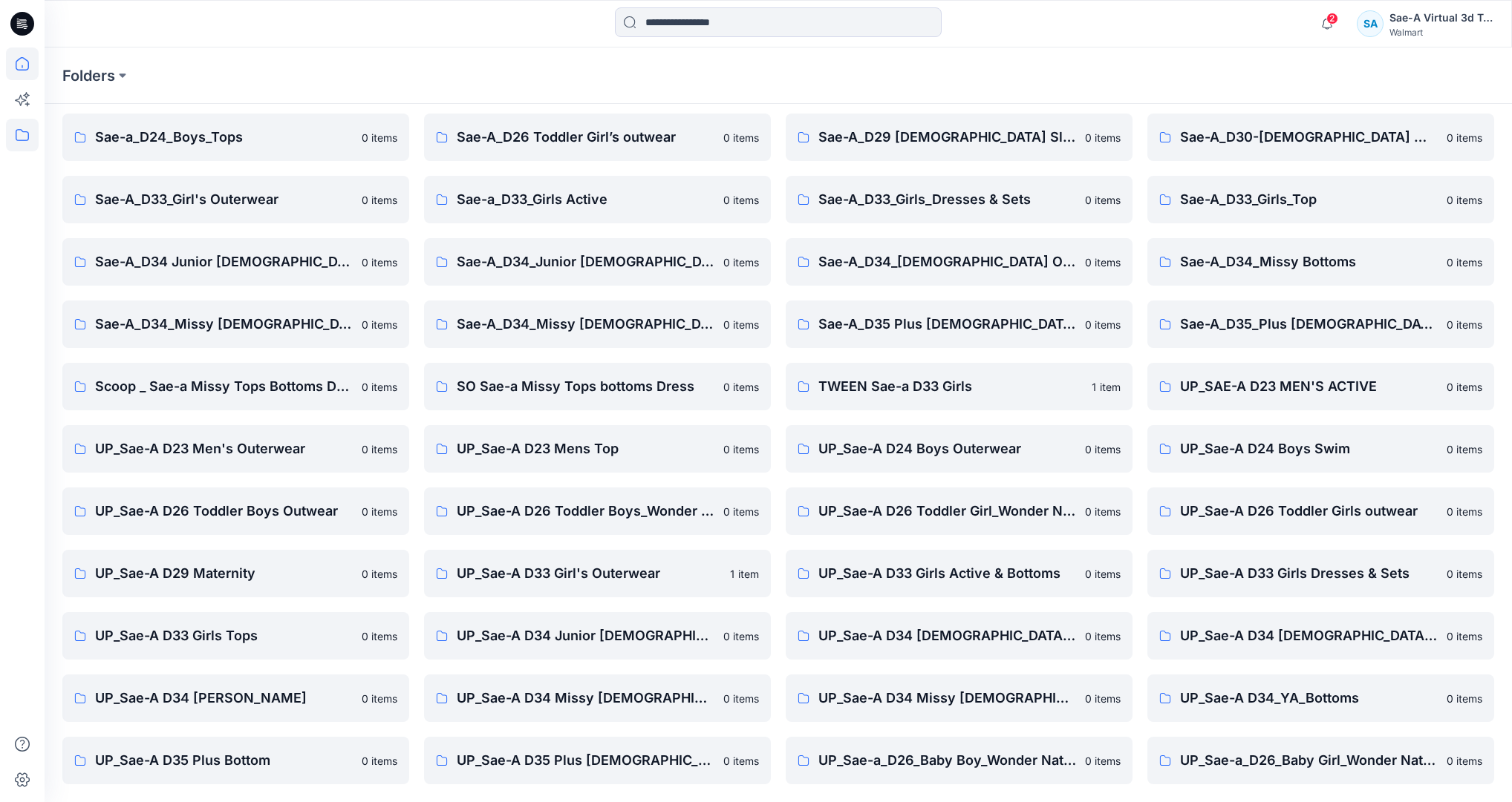
click at [24, 69] on icon at bounding box center [22, 64] width 13 height 13
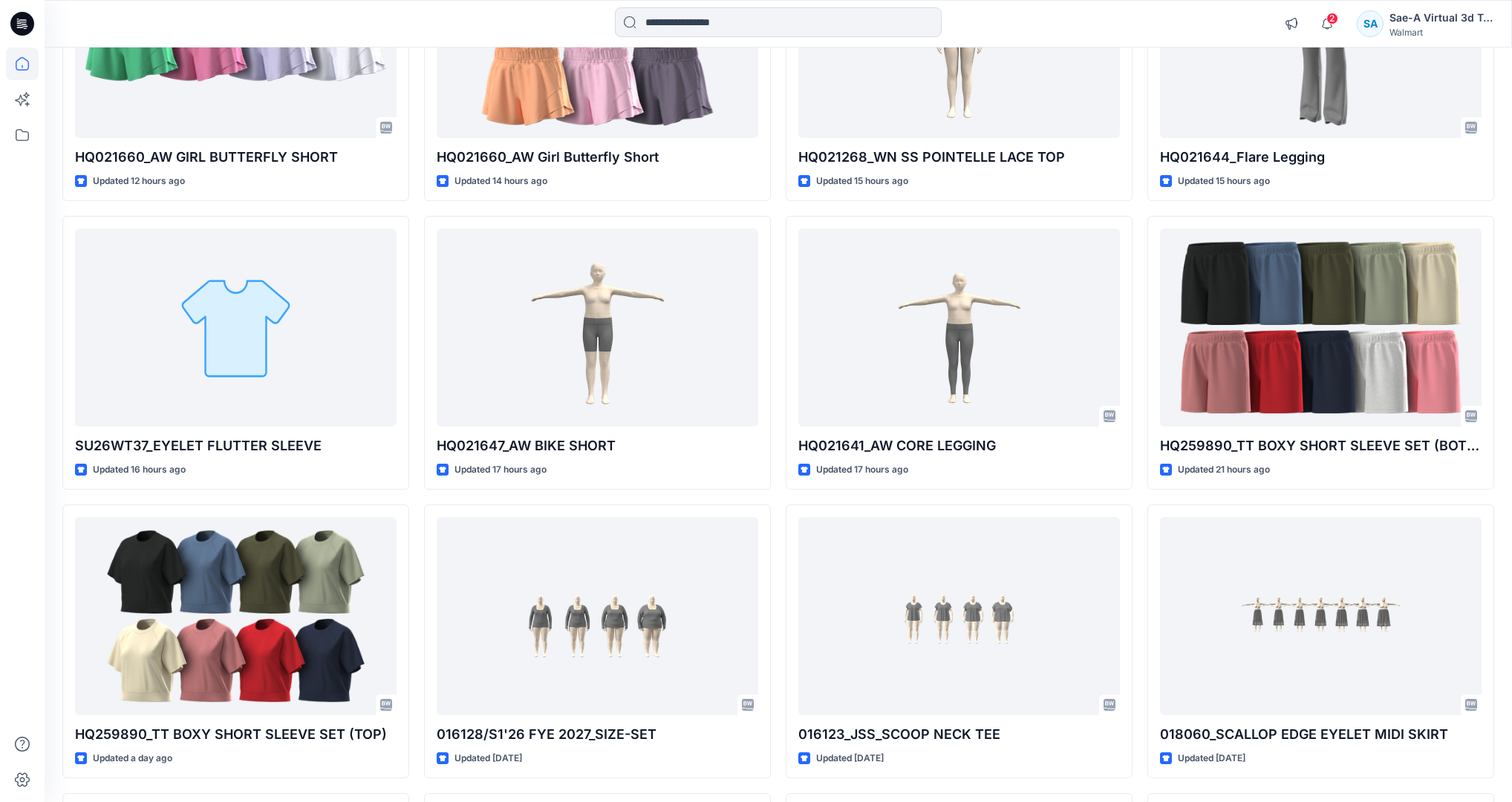
scroll to position [297, 0]
